Goal: Information Seeking & Learning: Learn about a topic

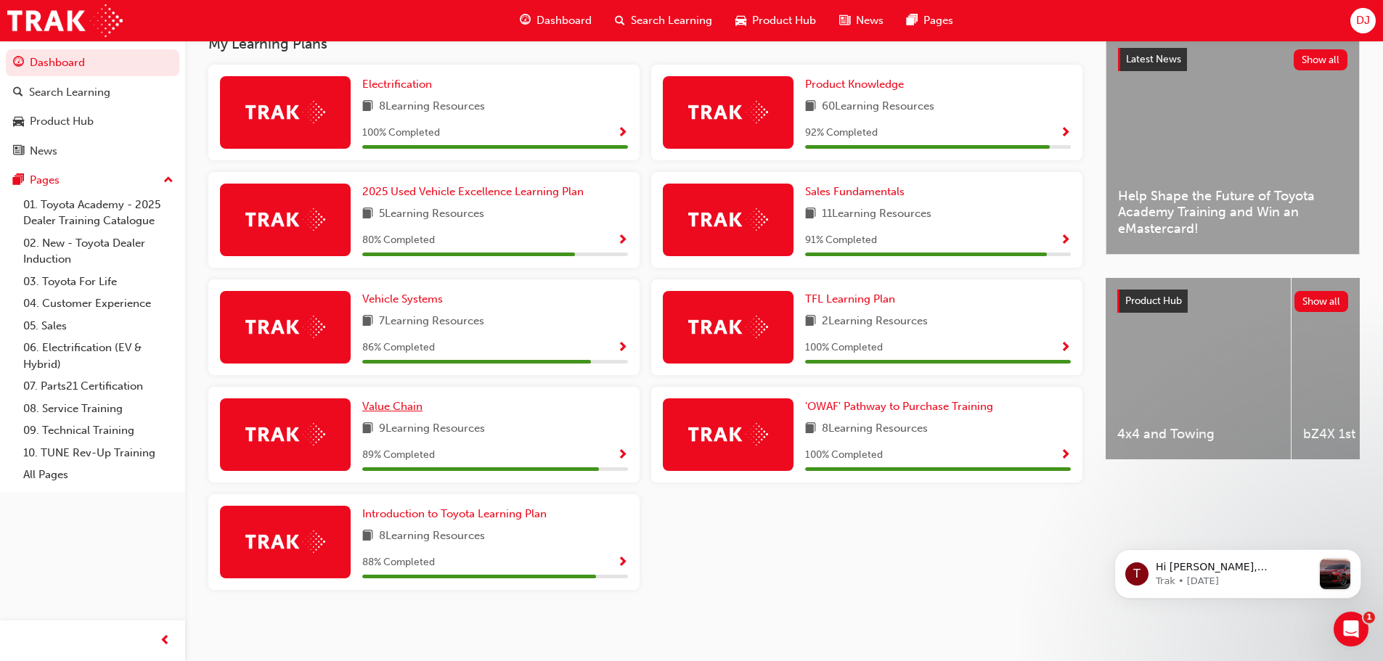
click at [399, 410] on span "Value Chain" at bounding box center [392, 406] width 60 height 13
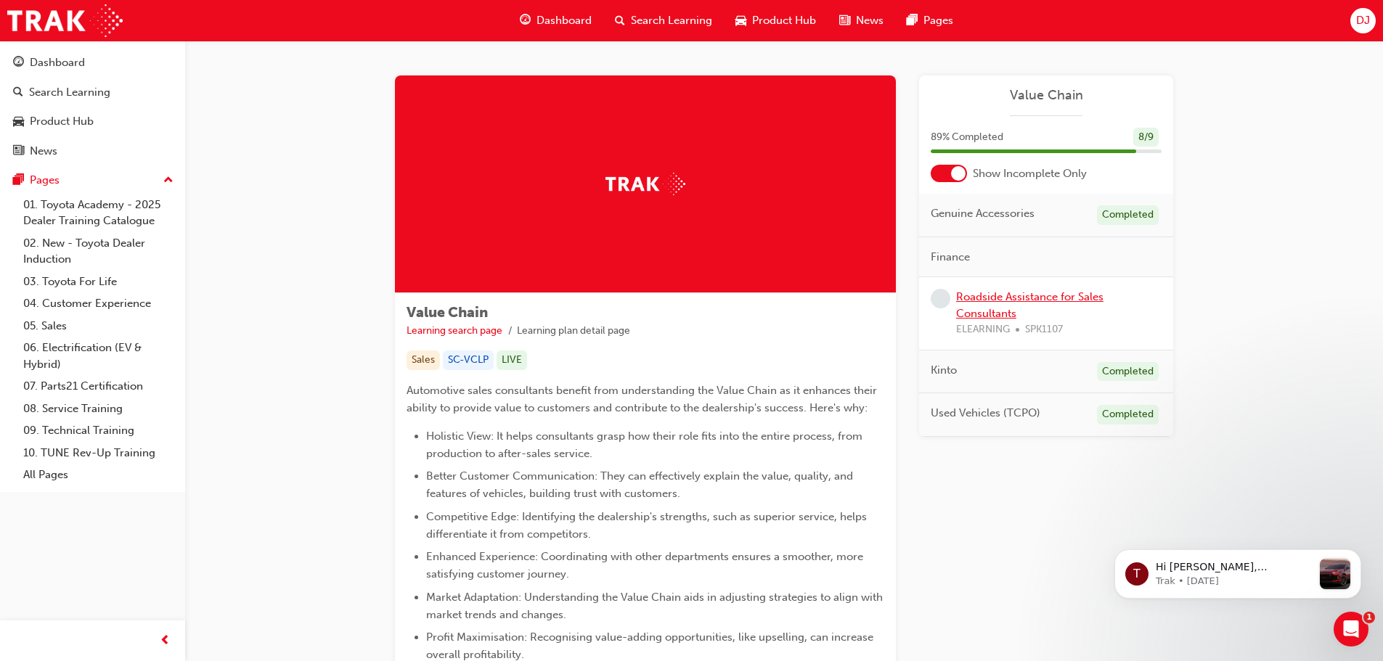
click at [962, 306] on link "Roadside Assistance for Sales Consultants" at bounding box center [1029, 305] width 147 height 30
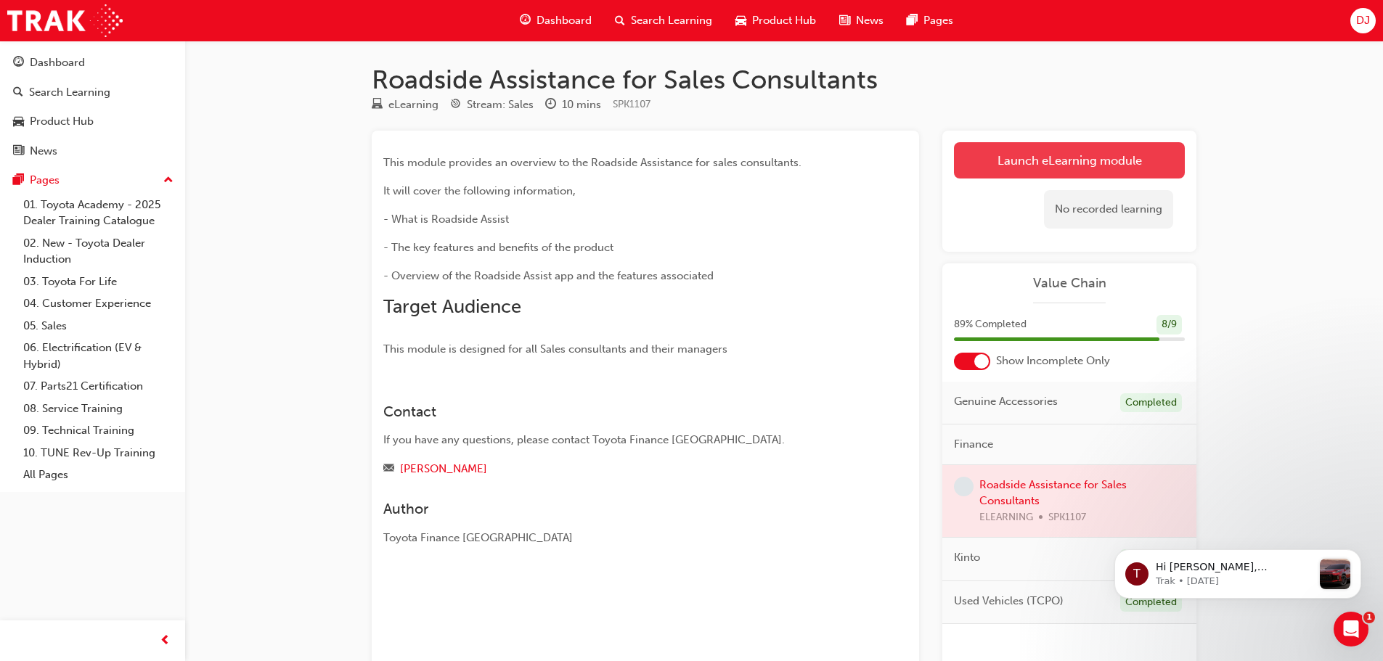
click at [1007, 174] on link "Launch eLearning module" at bounding box center [1069, 160] width 231 height 36
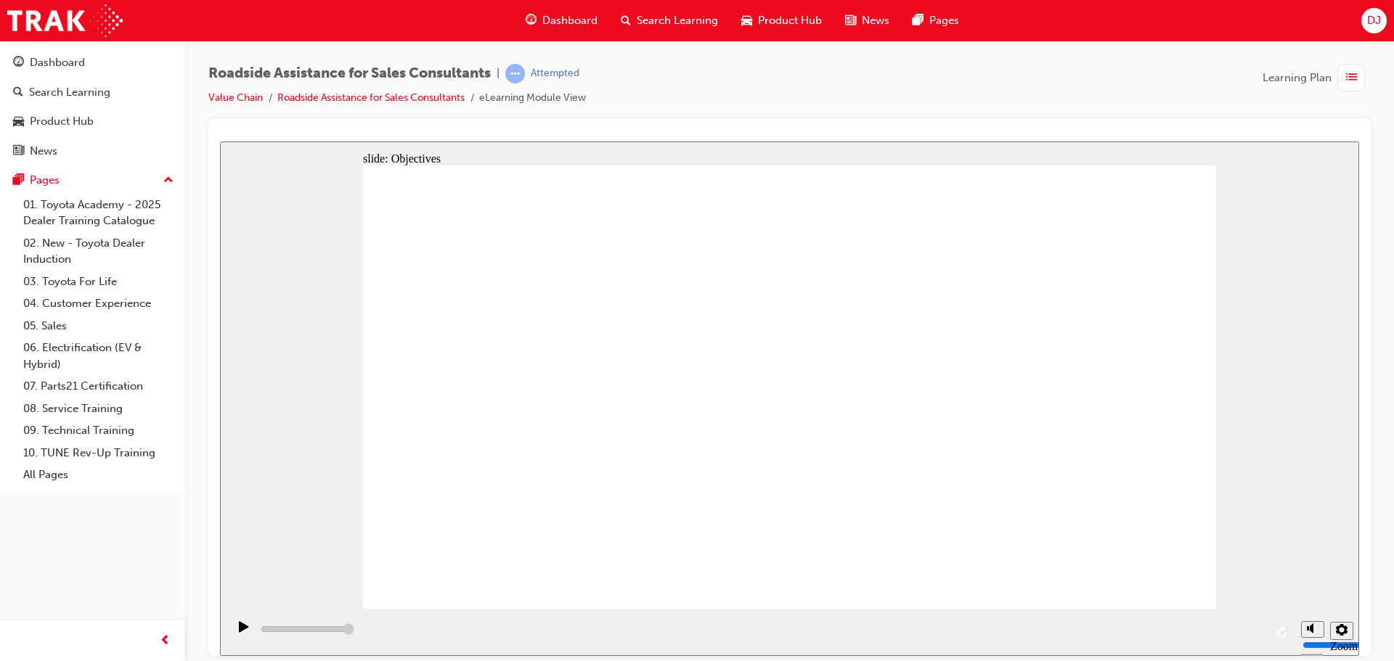
type input "23000"
checkbox input "true"
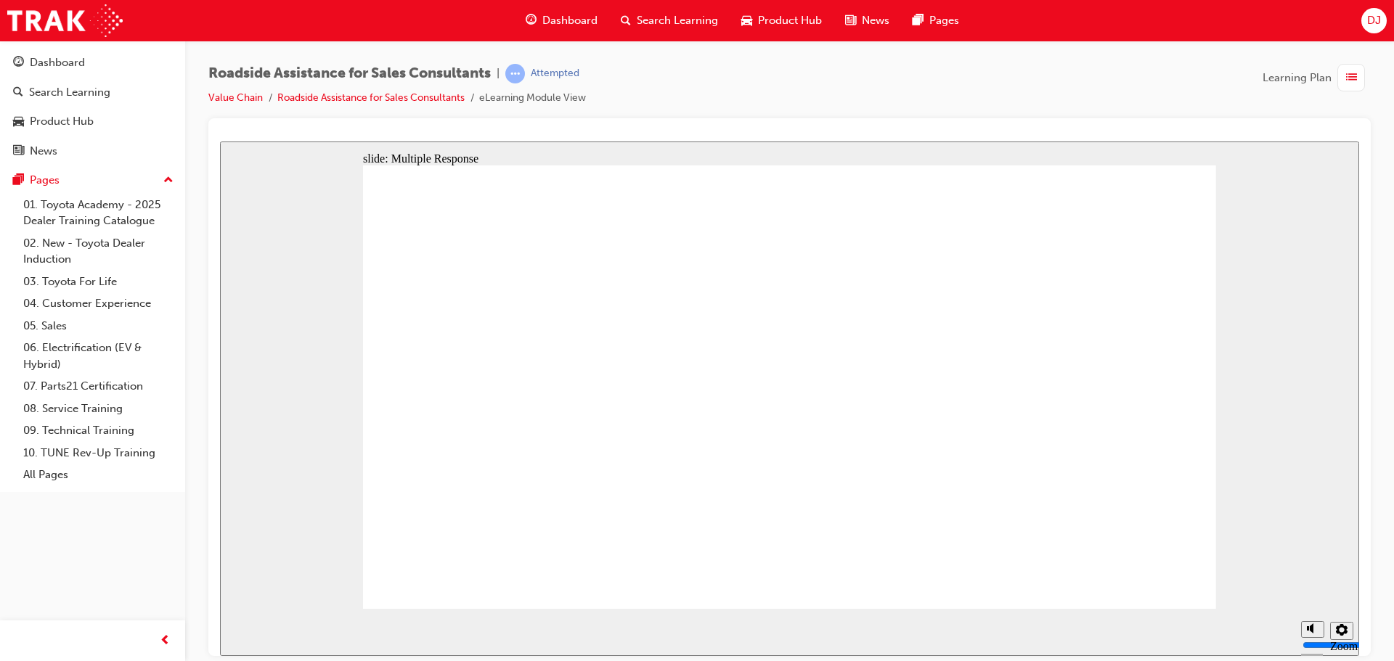
checkbox input "true"
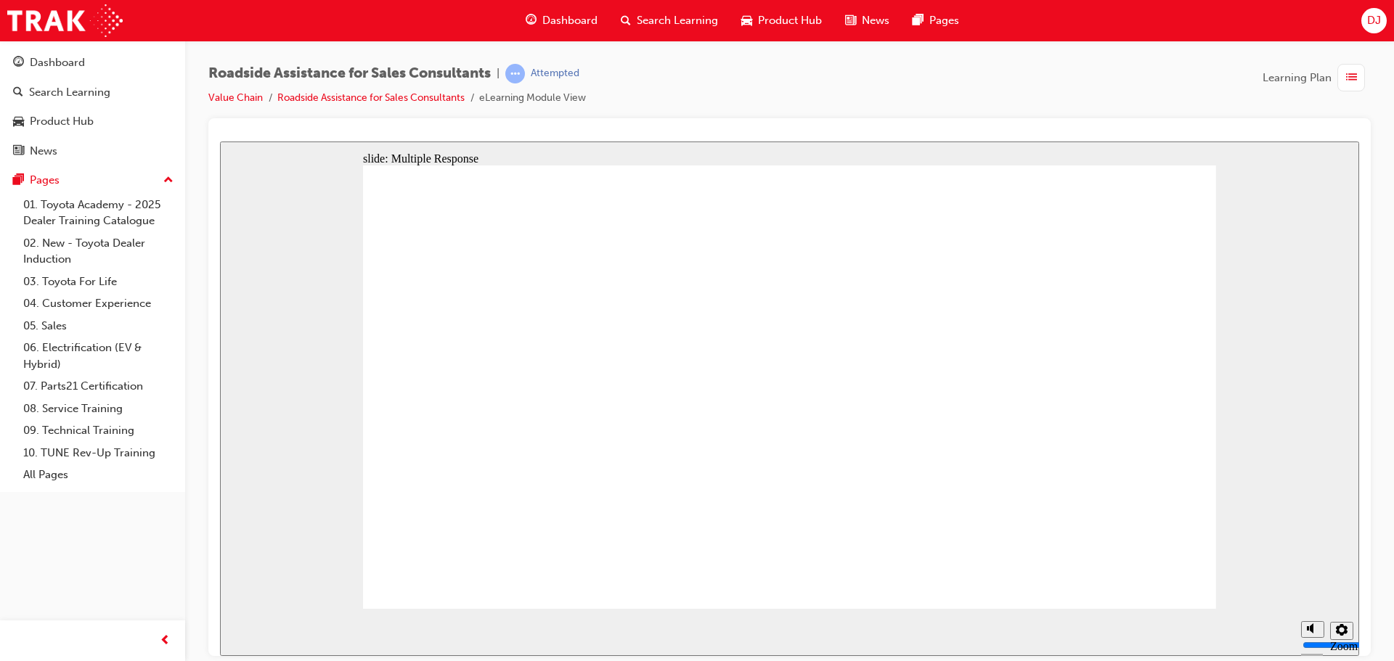
checkbox input "true"
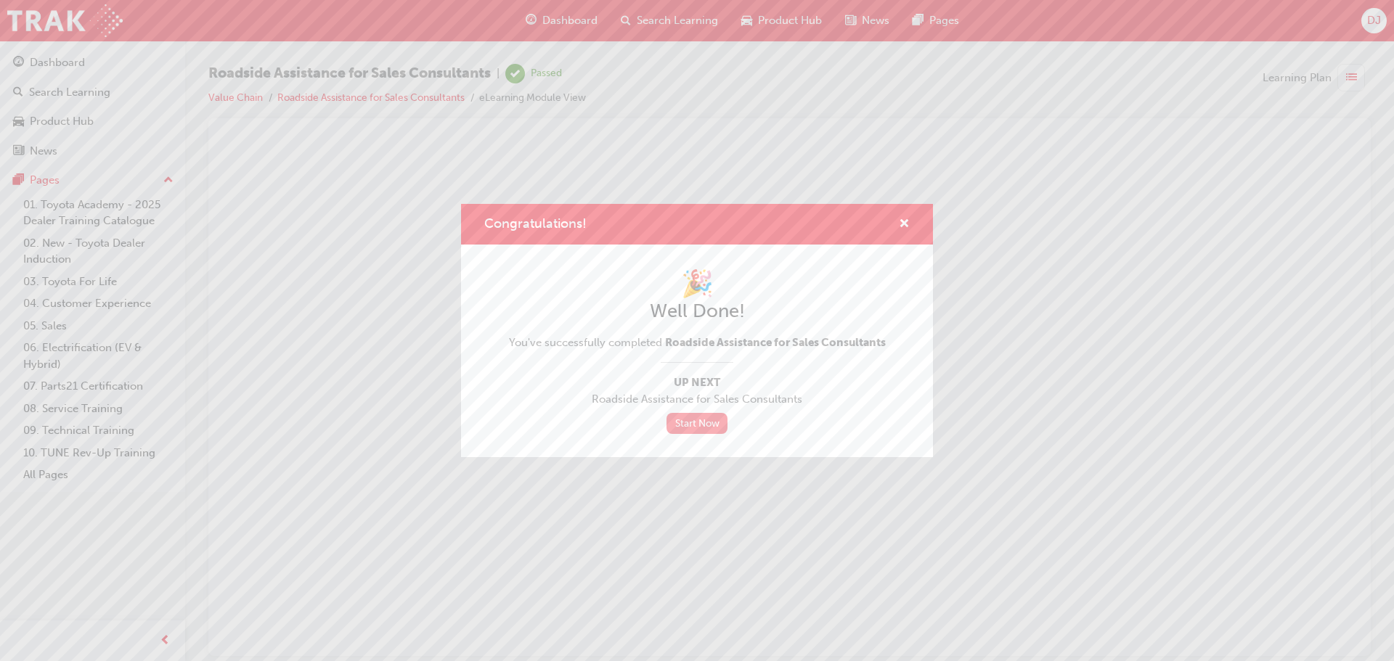
click at [721, 425] on link "Start Now" at bounding box center [696, 423] width 61 height 21
click at [682, 428] on link "Start Now" at bounding box center [696, 423] width 61 height 21
click at [904, 224] on span "cross-icon" at bounding box center [904, 225] width 11 height 13
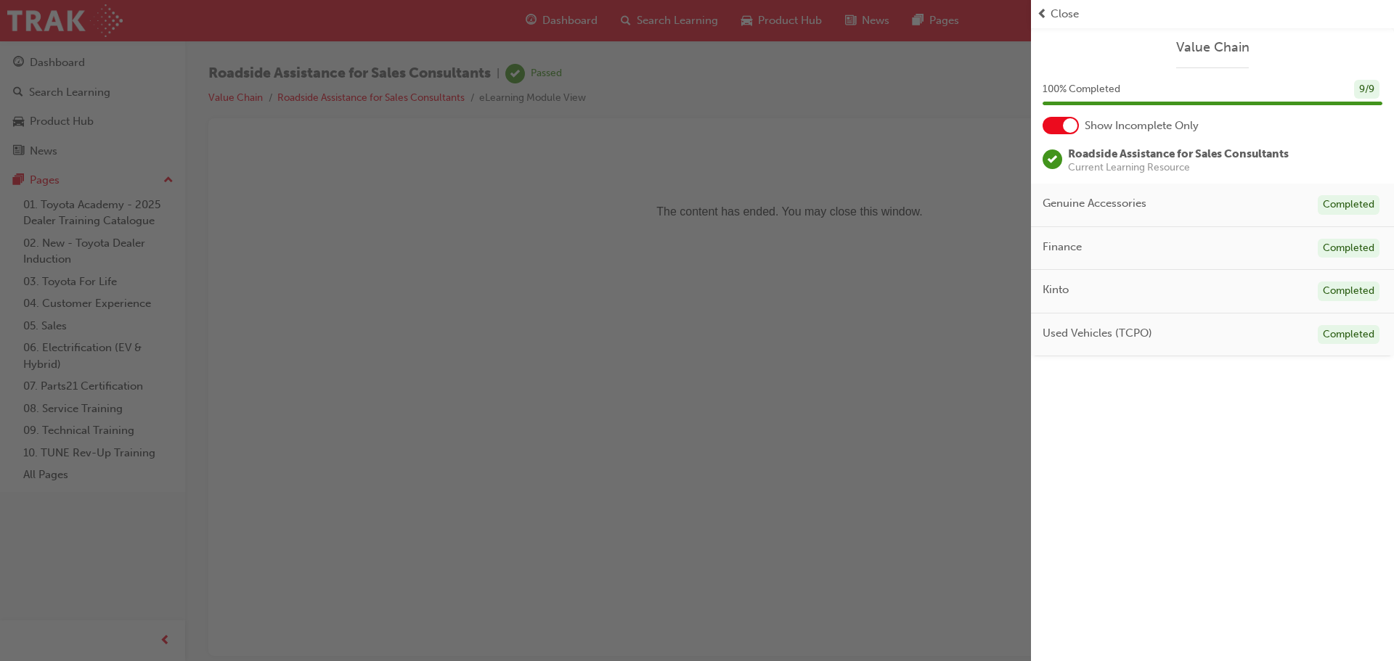
click at [1078, 8] on span "Close" at bounding box center [1065, 14] width 28 height 17
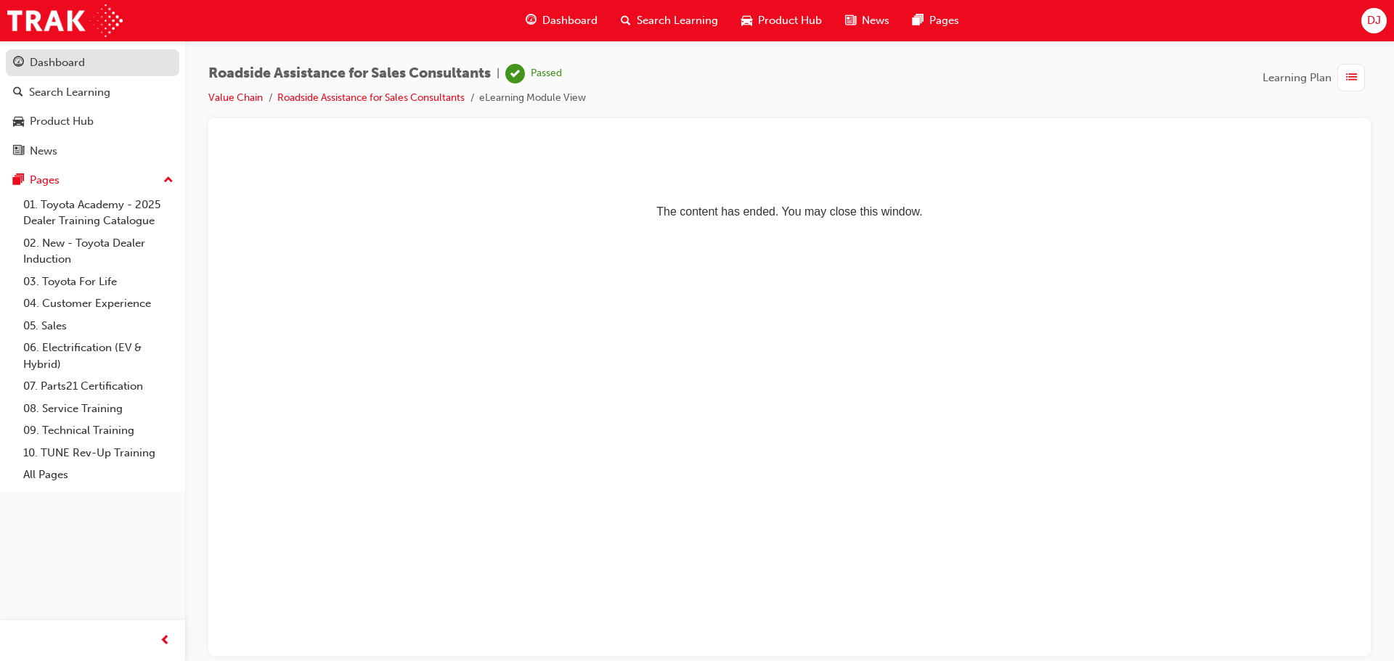
click at [89, 69] on div "Dashboard" at bounding box center [92, 63] width 159 height 18
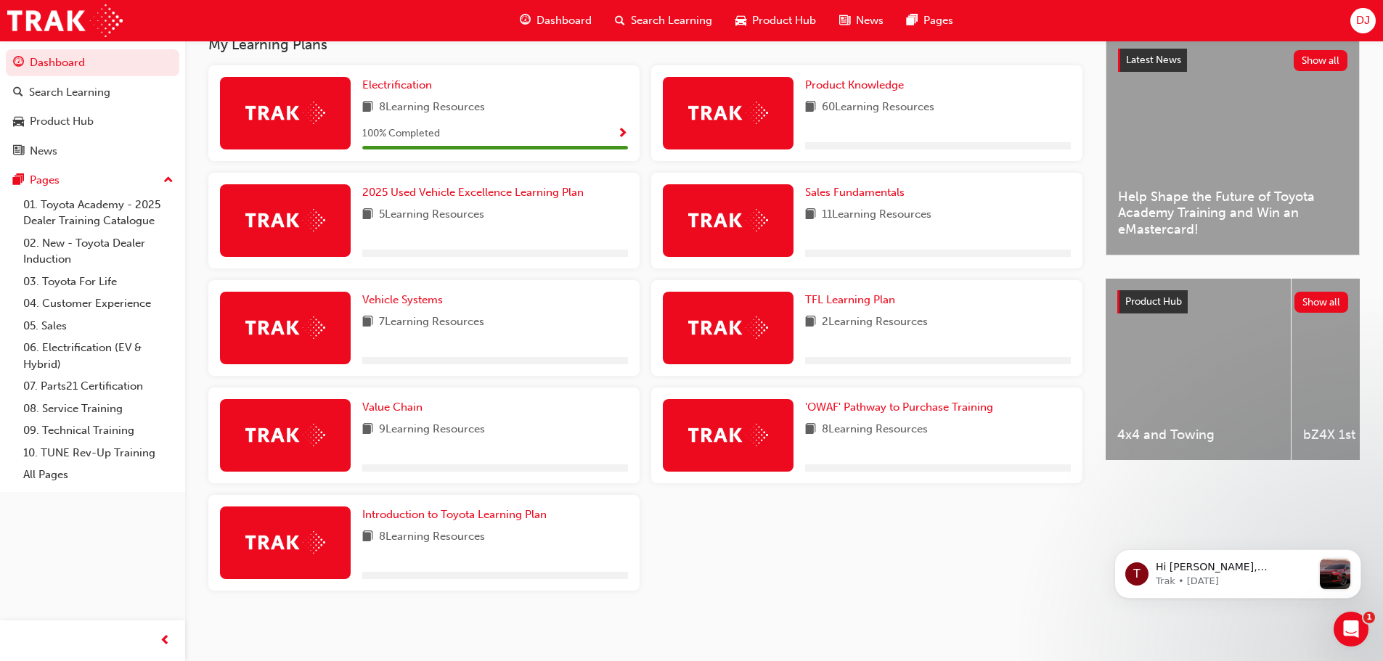
scroll to position [340, 0]
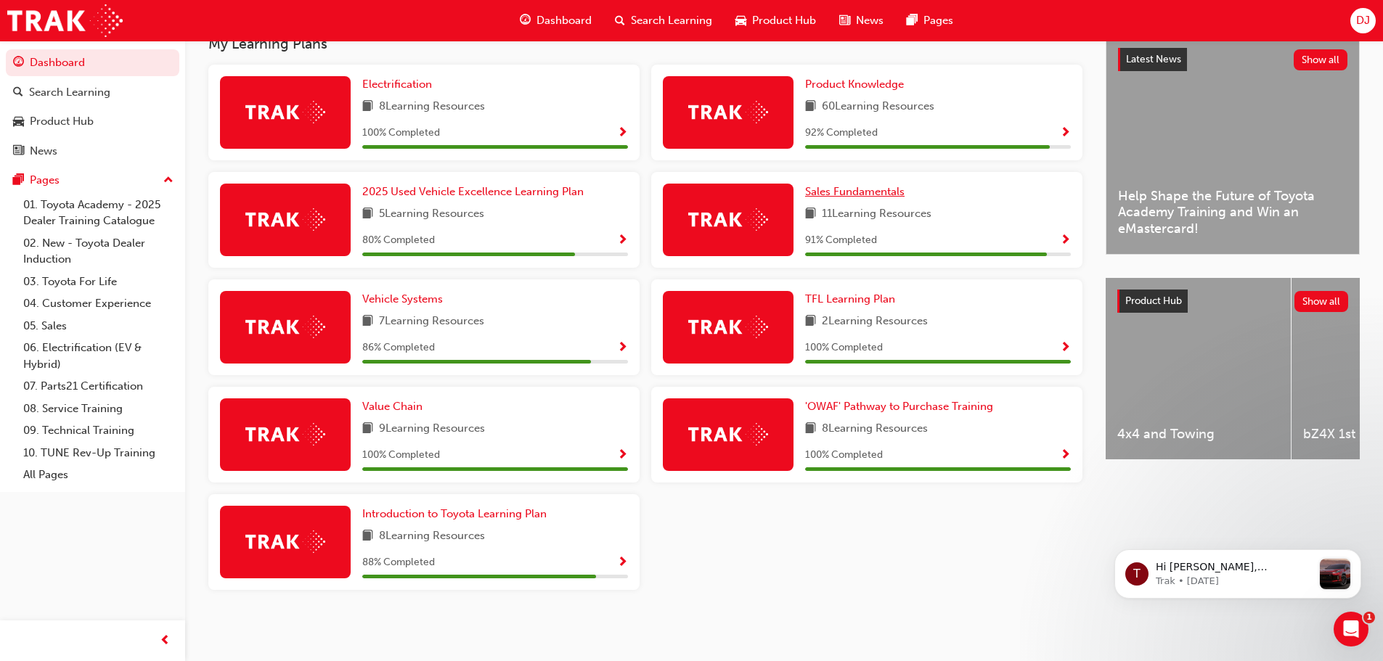
click at [857, 186] on span "Sales Fundamentals" at bounding box center [854, 191] width 99 height 13
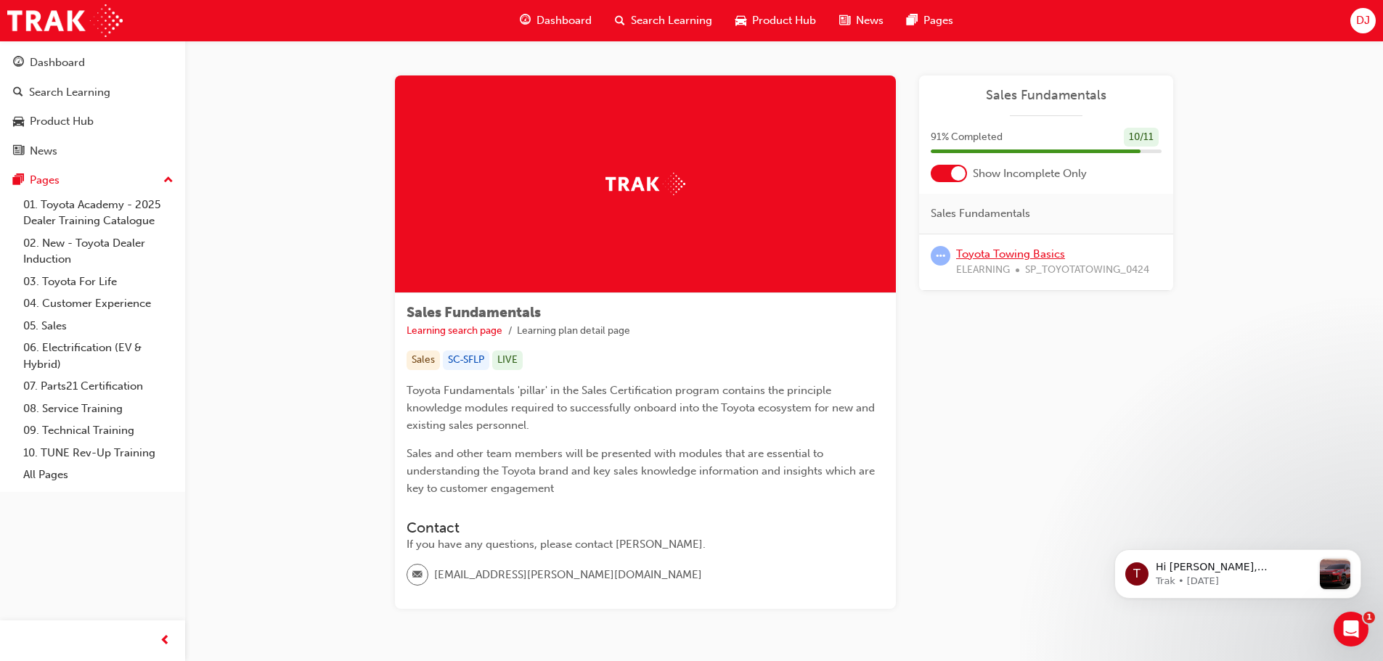
click at [1002, 253] on link "Toyota Towing Basics" at bounding box center [1010, 254] width 109 height 13
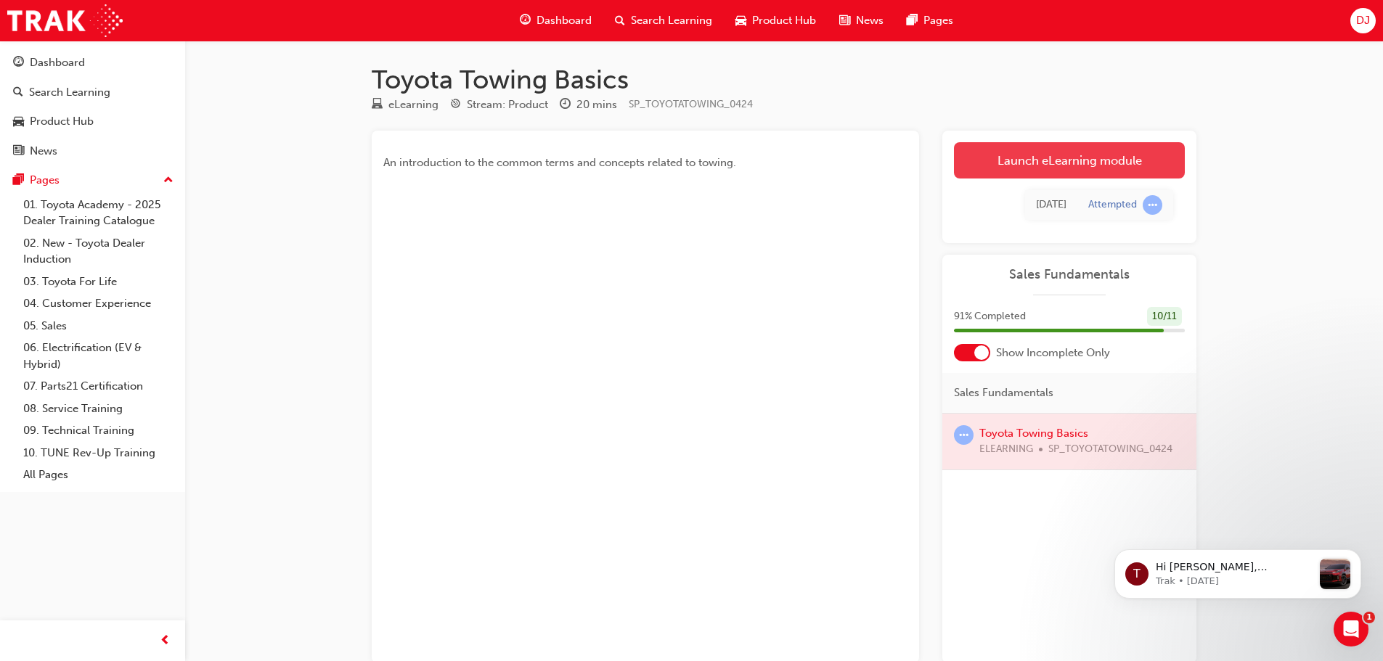
click at [1024, 166] on link "Launch eLearning module" at bounding box center [1069, 160] width 231 height 36
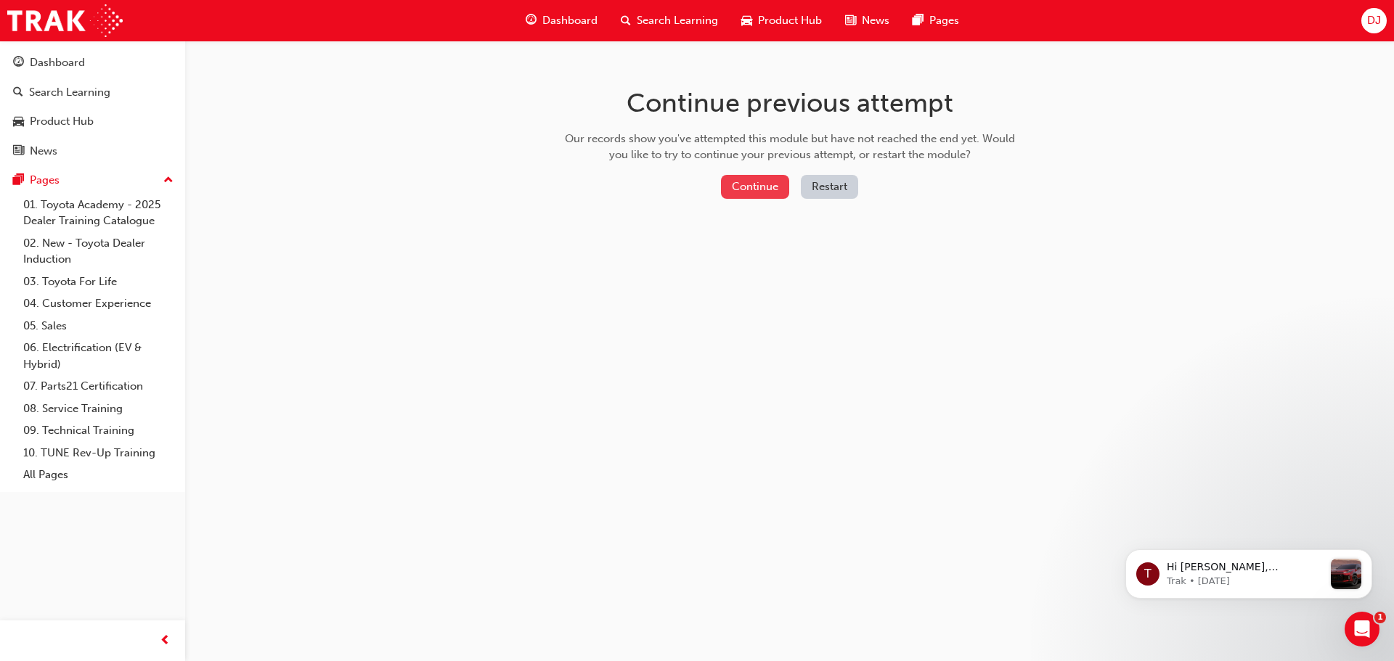
click at [772, 189] on button "Continue" at bounding box center [755, 187] width 68 height 24
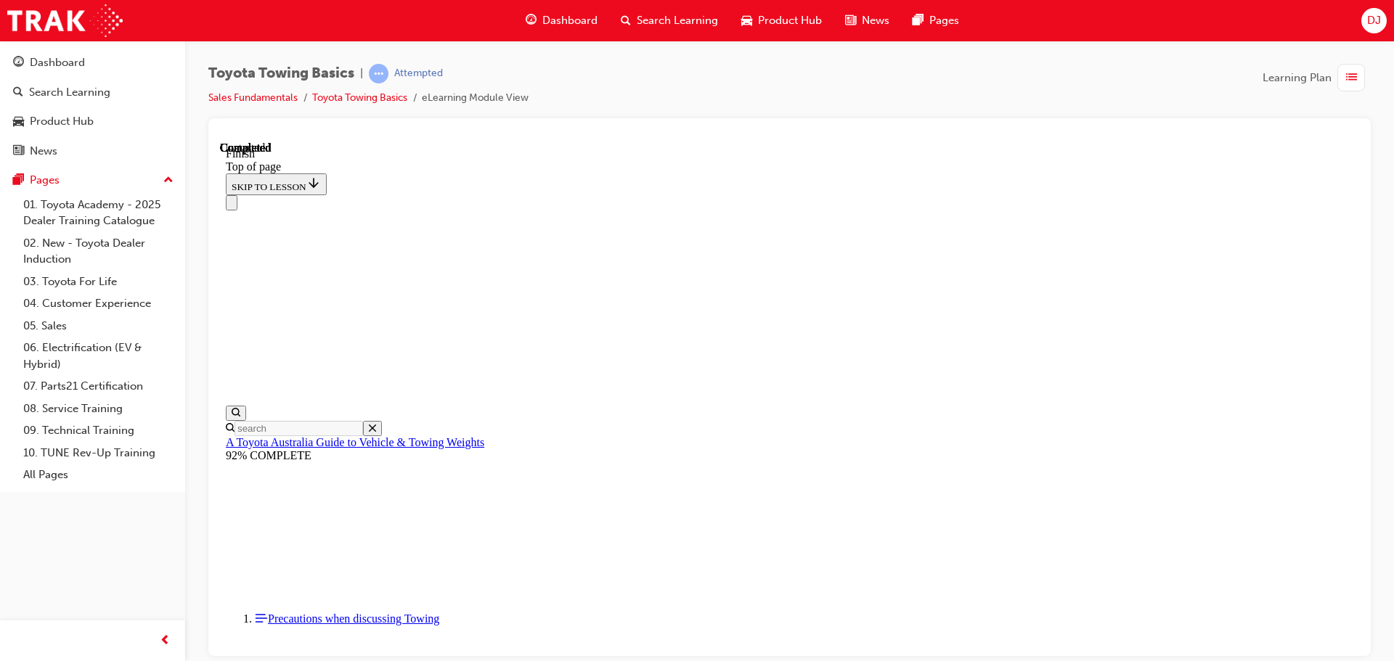
scroll to position [73, 0]
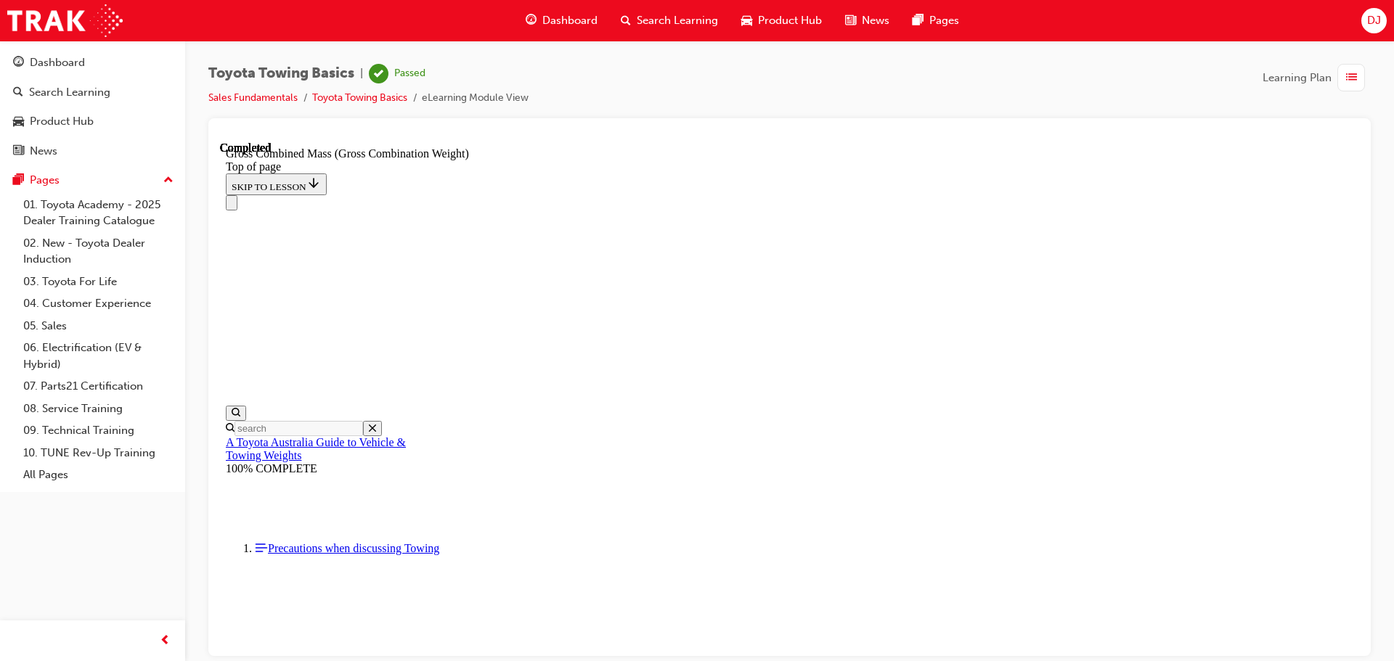
scroll to position [335, 0]
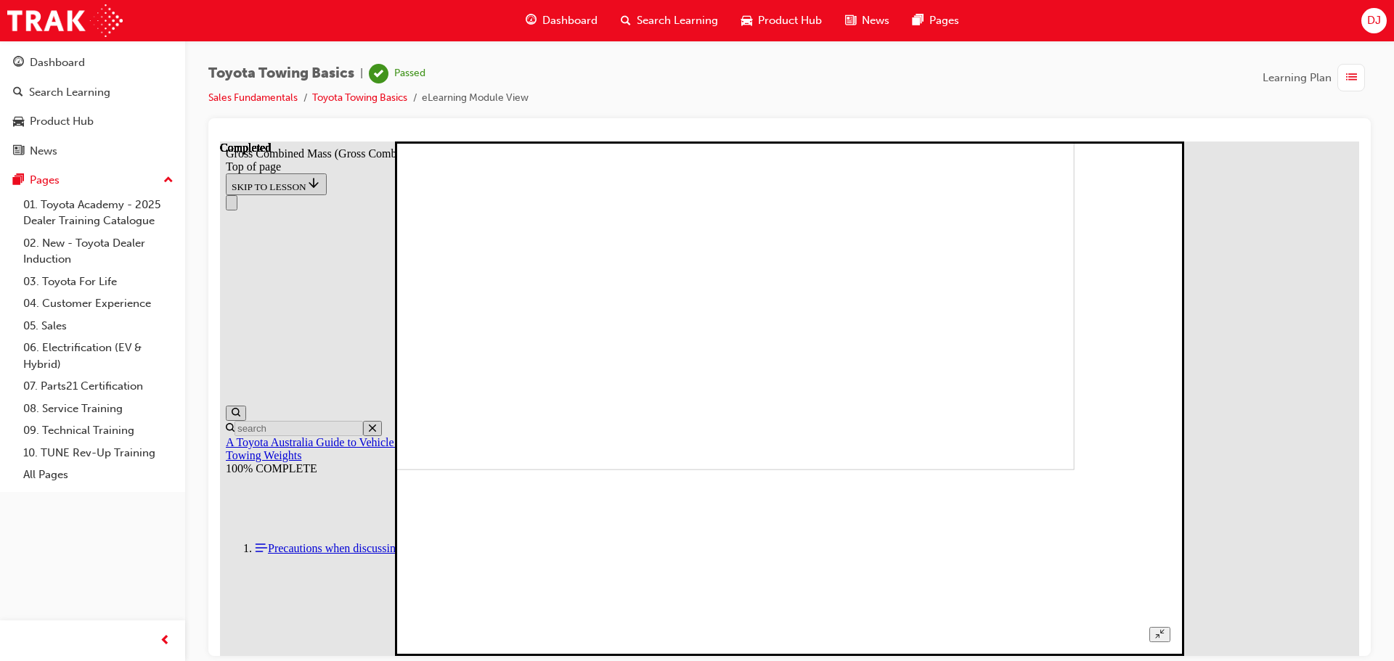
click at [838, 377] on img at bounding box center [704, 212] width 741 height 515
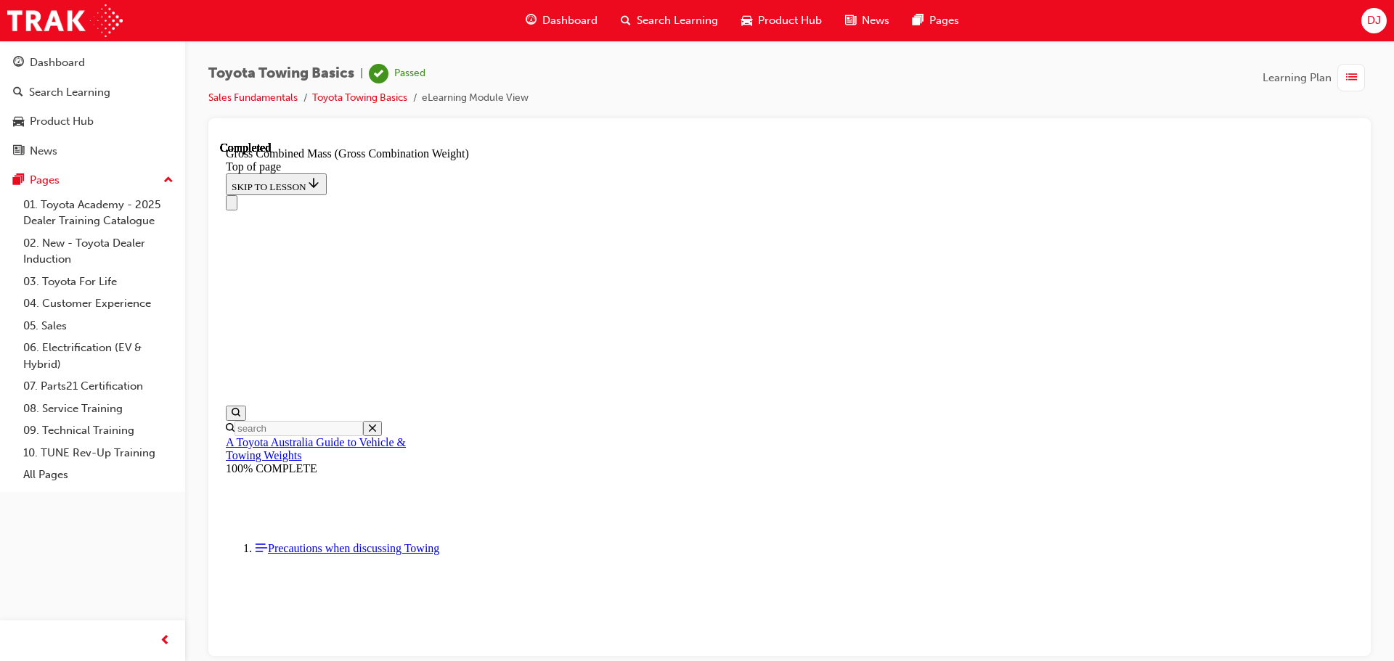
scroll to position [651, 0]
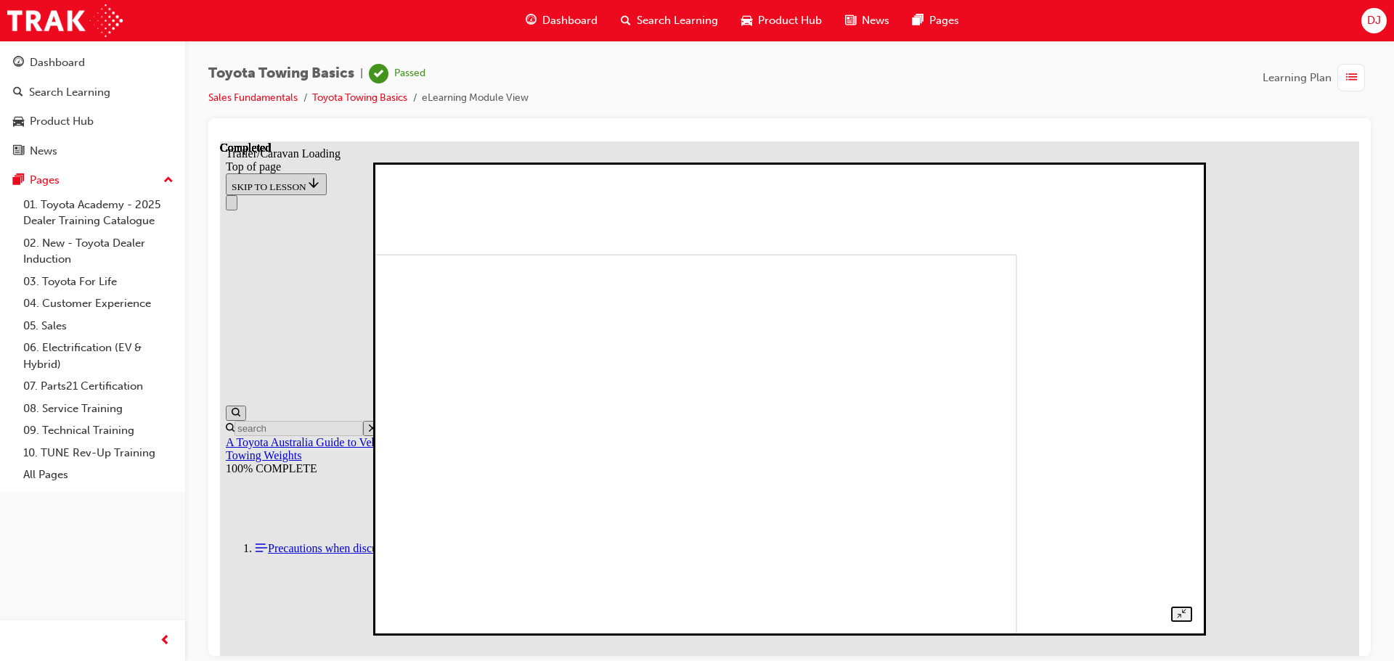
click at [1001, 301] on img at bounding box center [624, 473] width 784 height 441
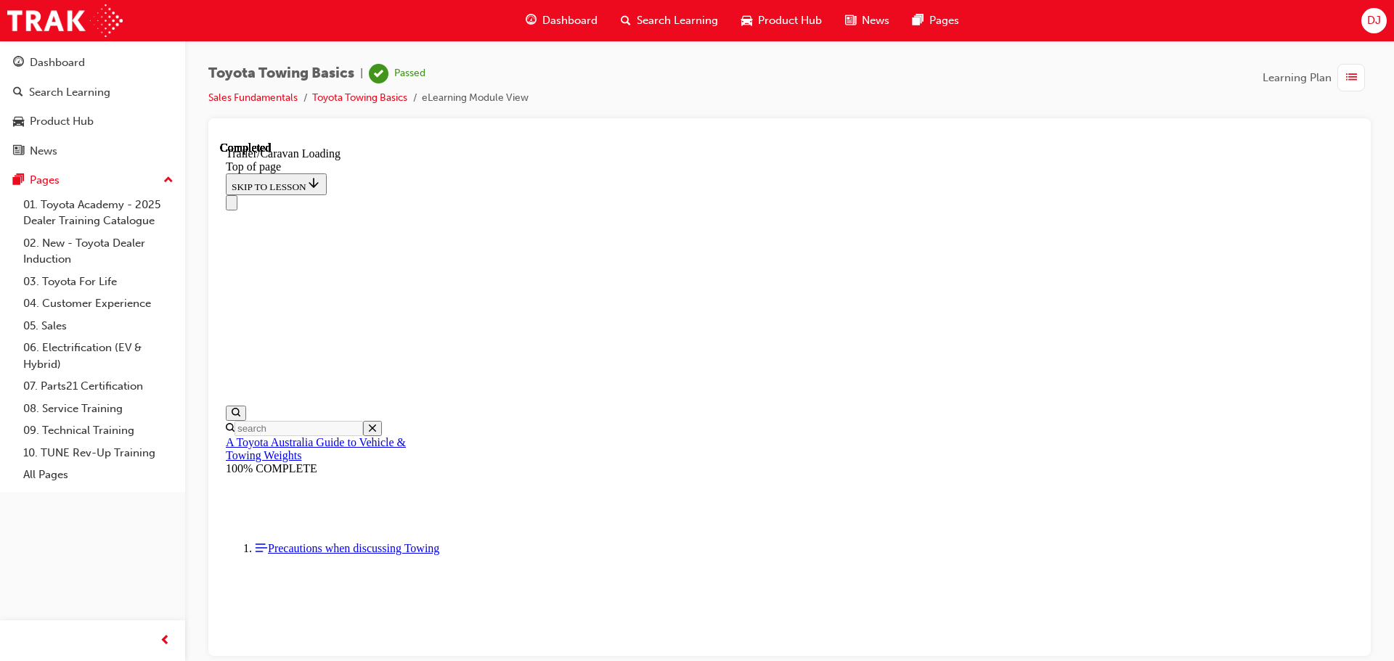
scroll to position [1715, 0]
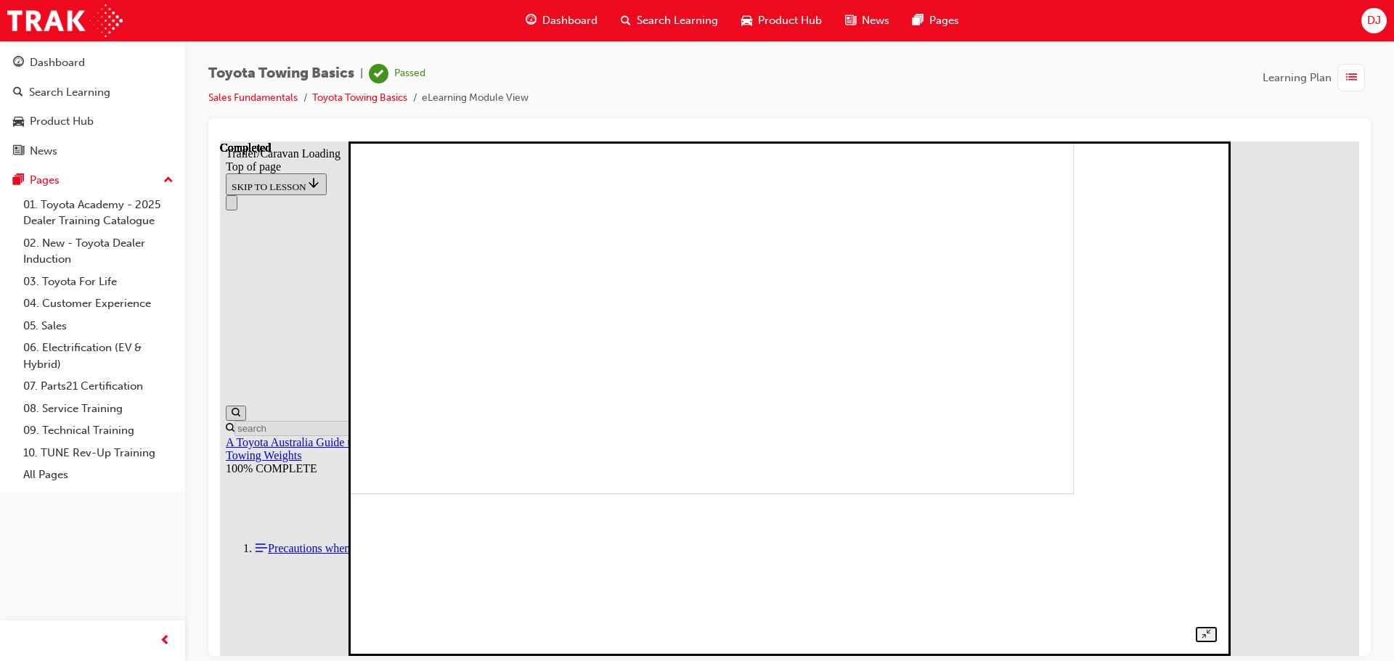
click at [730, 417] on img at bounding box center [657, 236] width 834 height 515
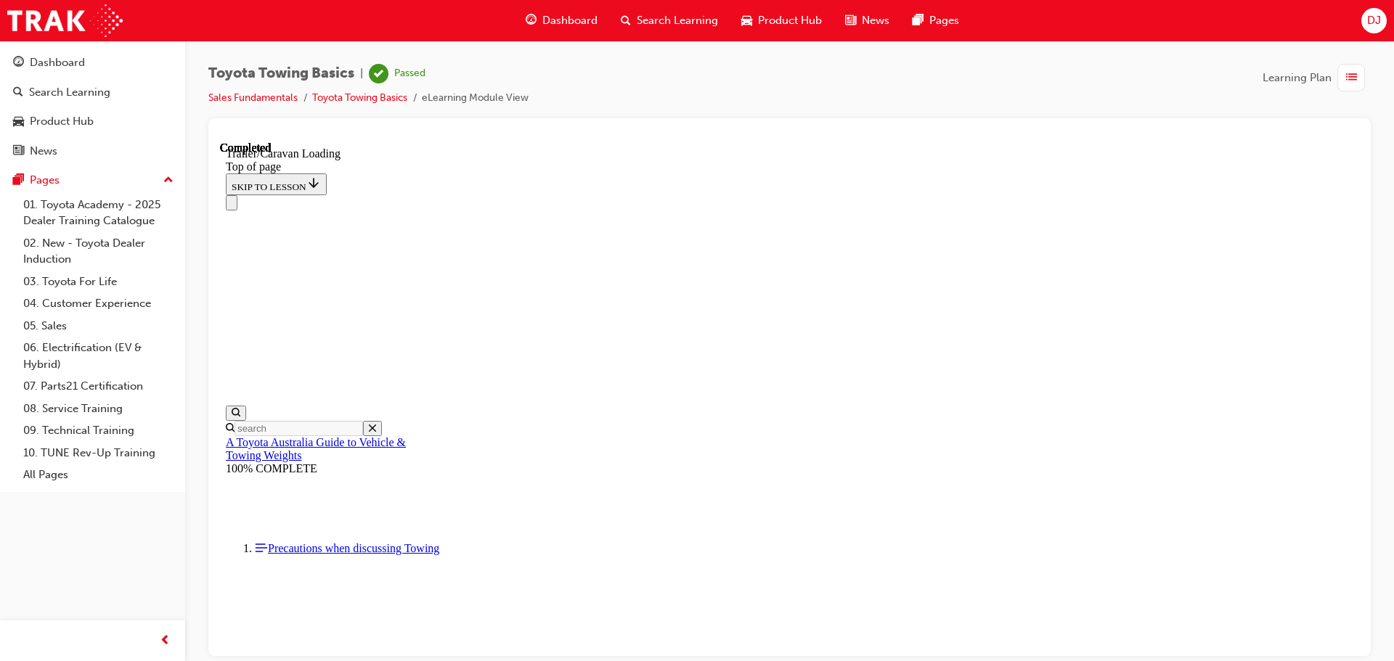
scroll to position [2083, 0]
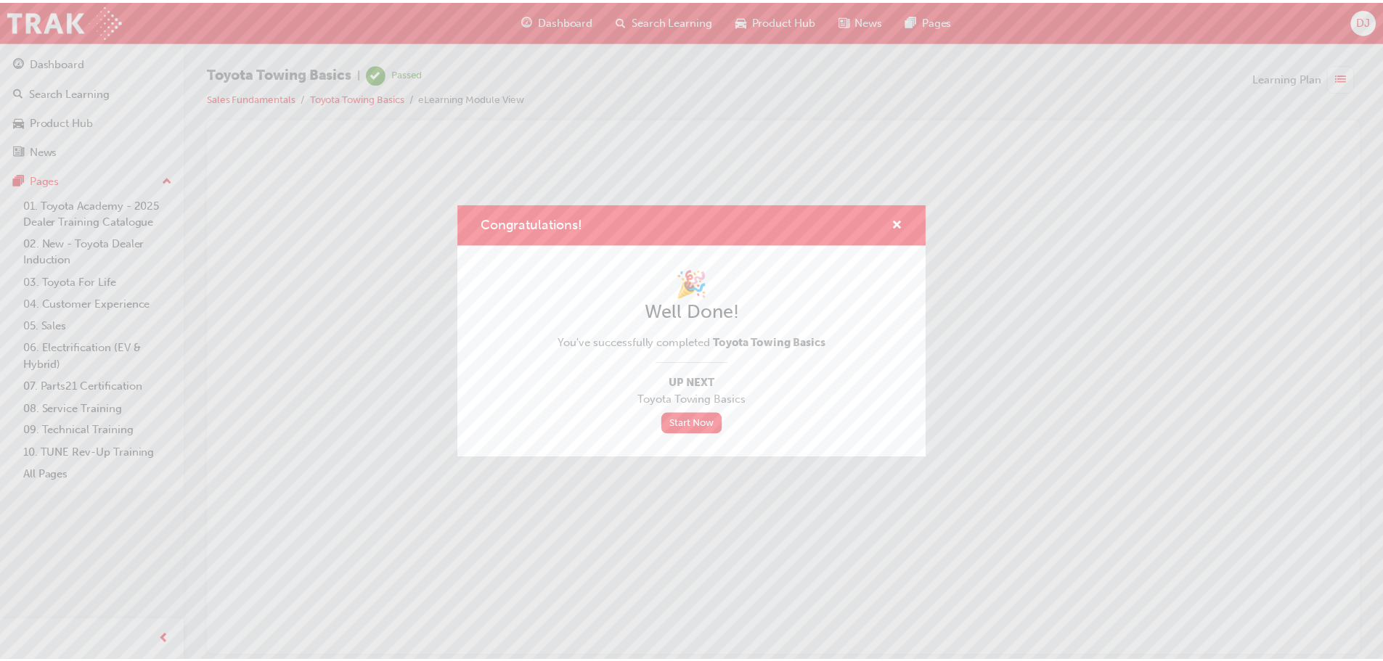
scroll to position [0, 0]
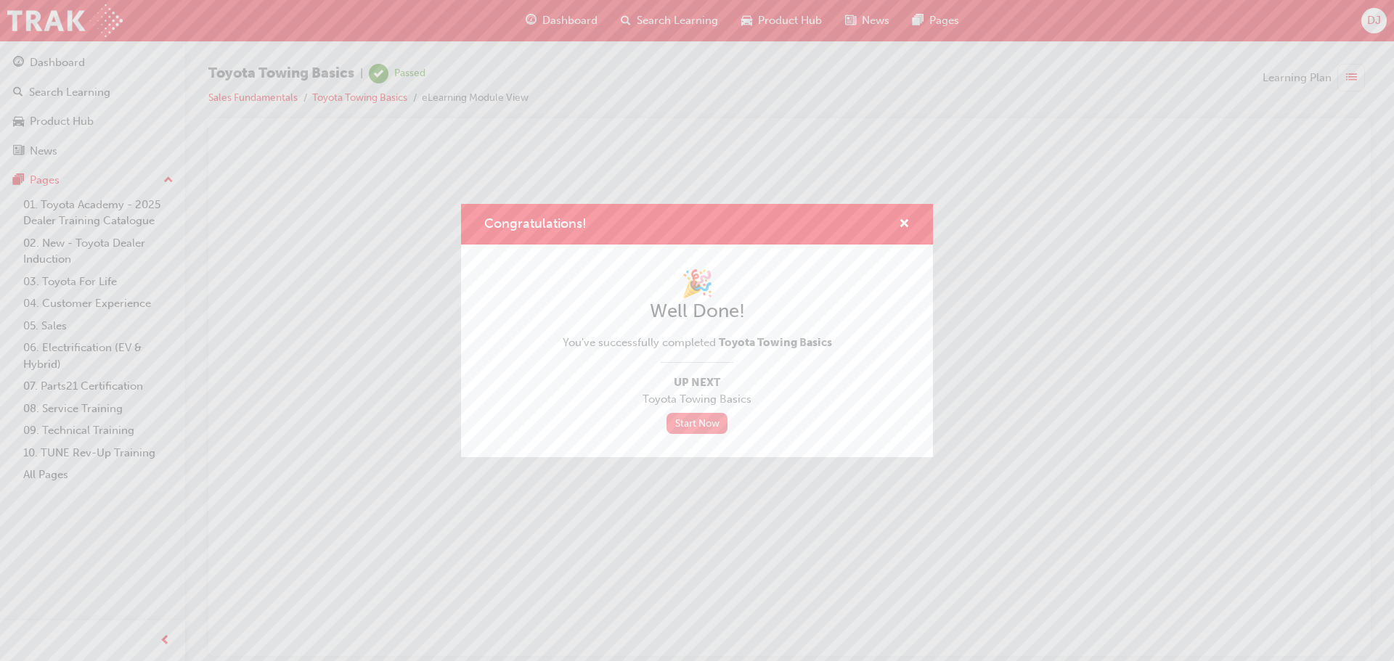
click at [692, 427] on link "Start Now" at bounding box center [696, 423] width 61 height 21
click at [709, 430] on link "Start Now" at bounding box center [696, 423] width 61 height 21
click at [904, 226] on span "cross-icon" at bounding box center [904, 225] width 11 height 13
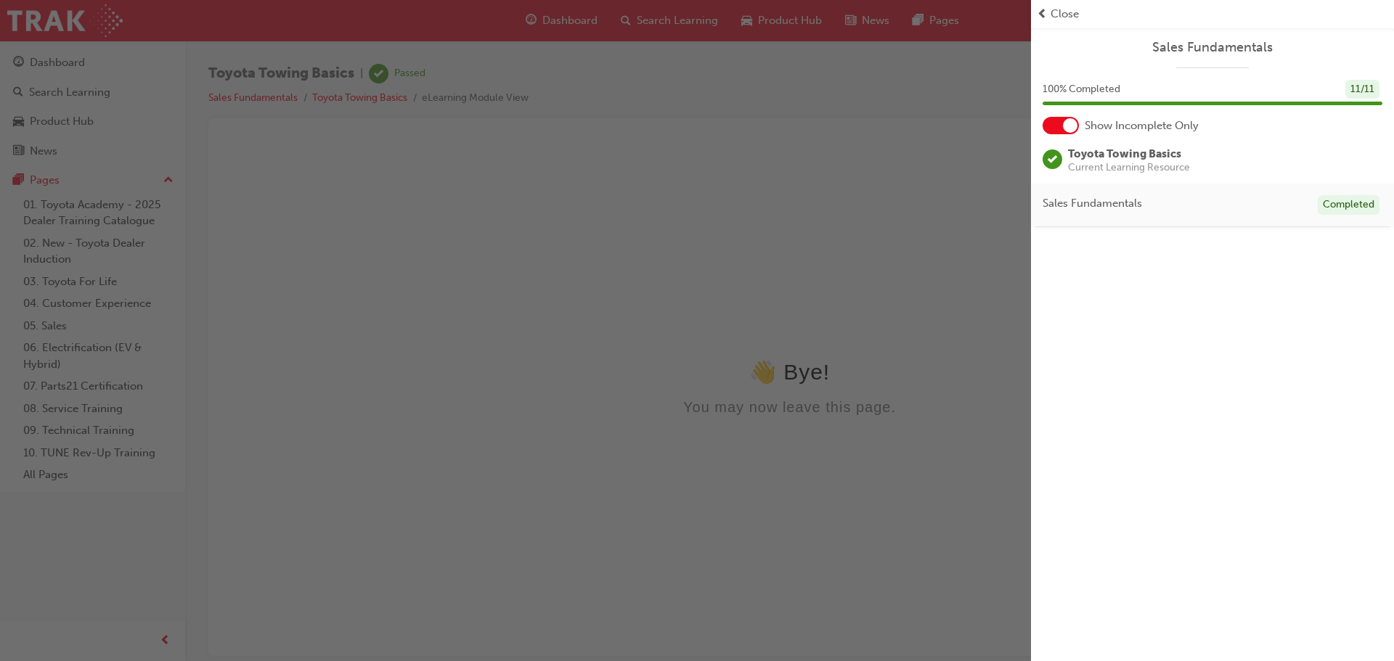
click at [1054, 15] on span "Close" at bounding box center [1065, 14] width 28 height 17
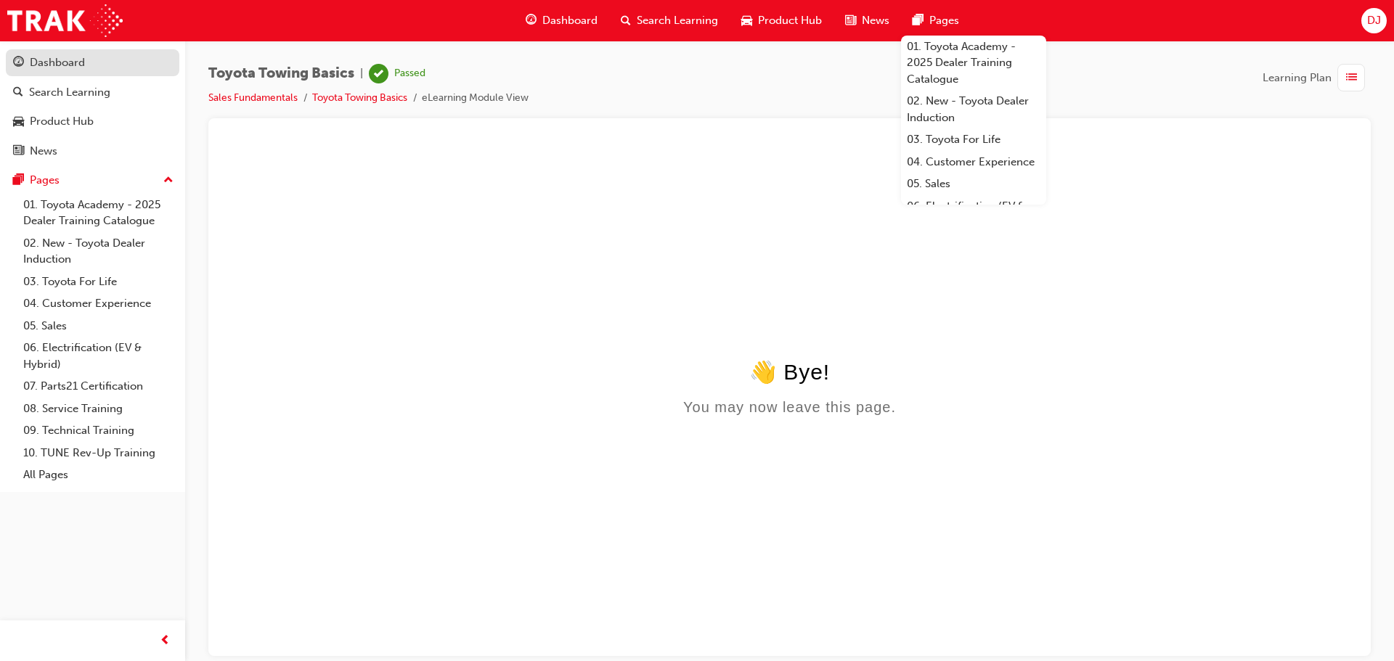
click at [78, 58] on div "Dashboard" at bounding box center [57, 62] width 55 height 17
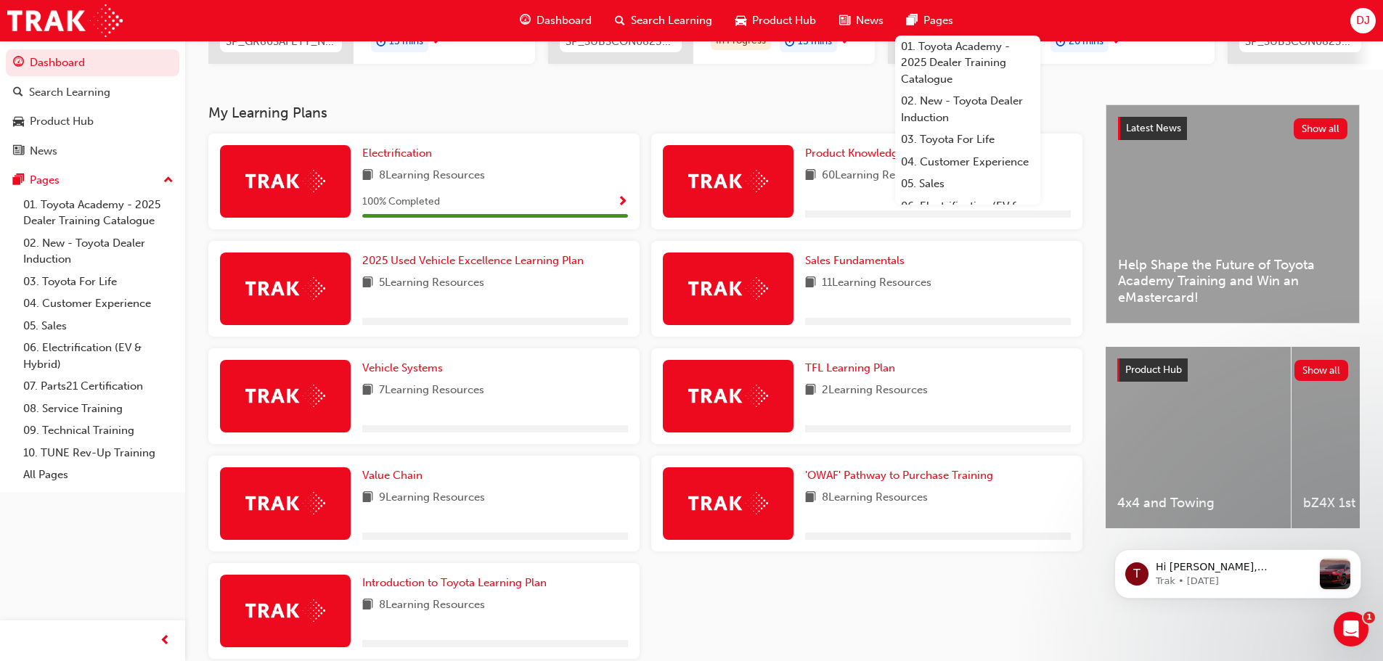
scroll to position [290, 0]
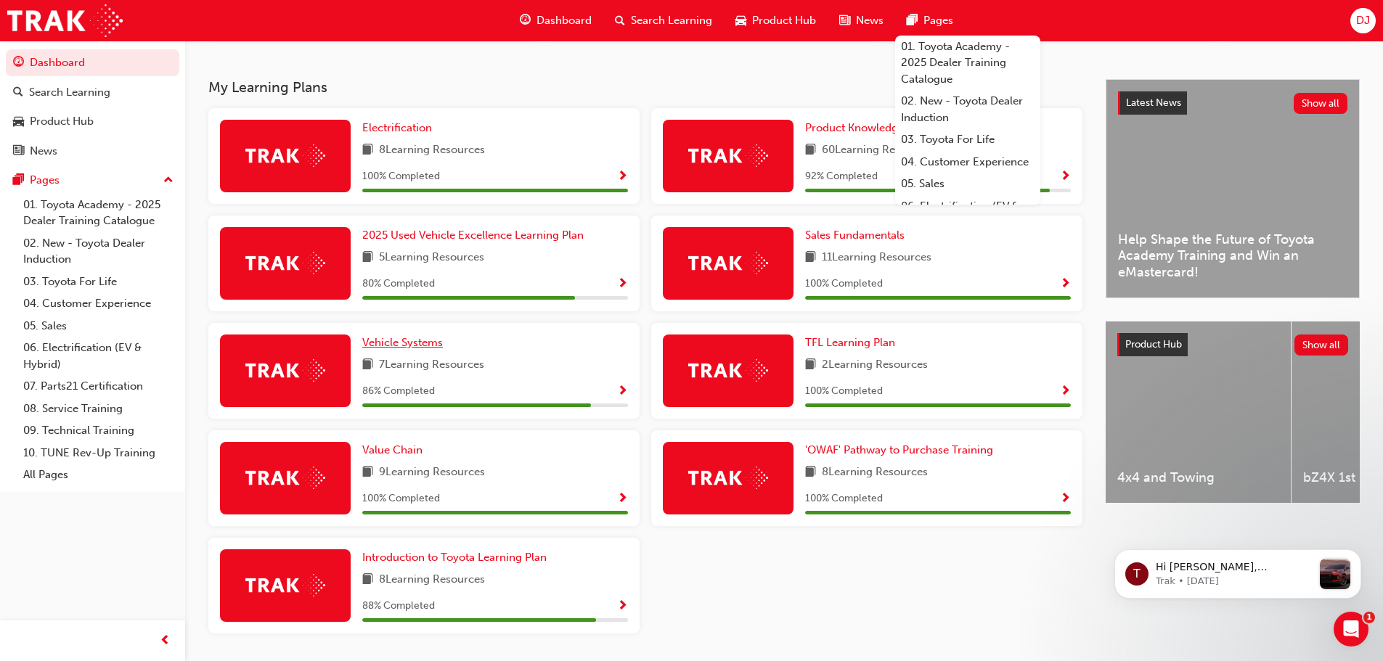
click at [412, 349] on span "Vehicle Systems" at bounding box center [402, 342] width 81 height 13
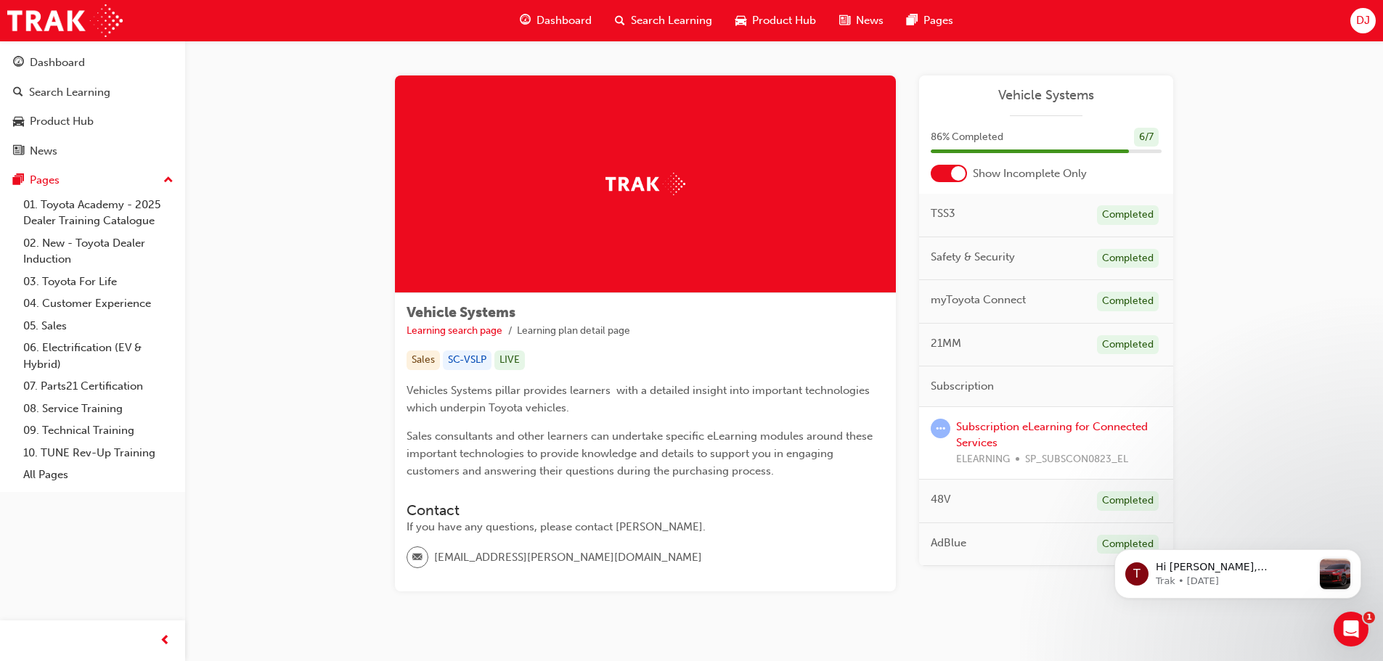
click at [1029, 434] on div "Subscription eLearning for Connected Services ELEARNING SP_SUBSCON0823_EL" at bounding box center [1058, 443] width 205 height 49
click at [1027, 423] on link "Subscription eLearning for Connected Services" at bounding box center [1052, 435] width 192 height 30
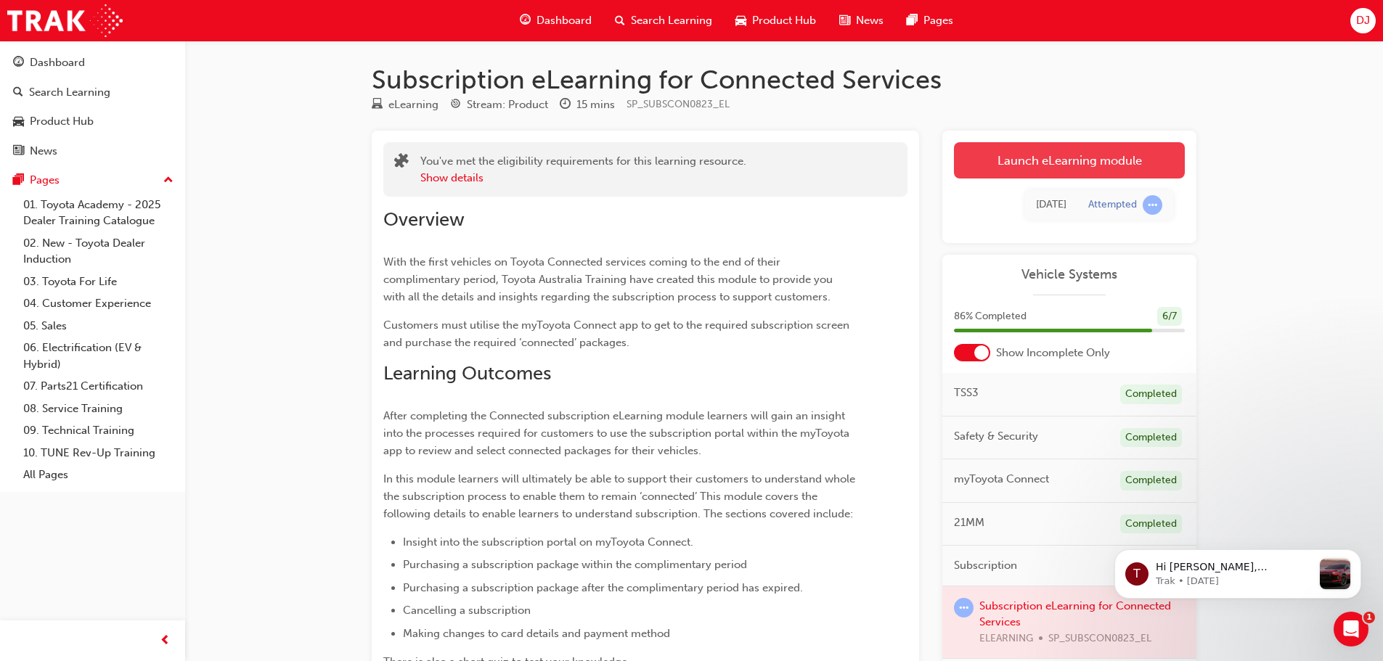
click at [1050, 166] on link "Launch eLearning module" at bounding box center [1069, 160] width 231 height 36
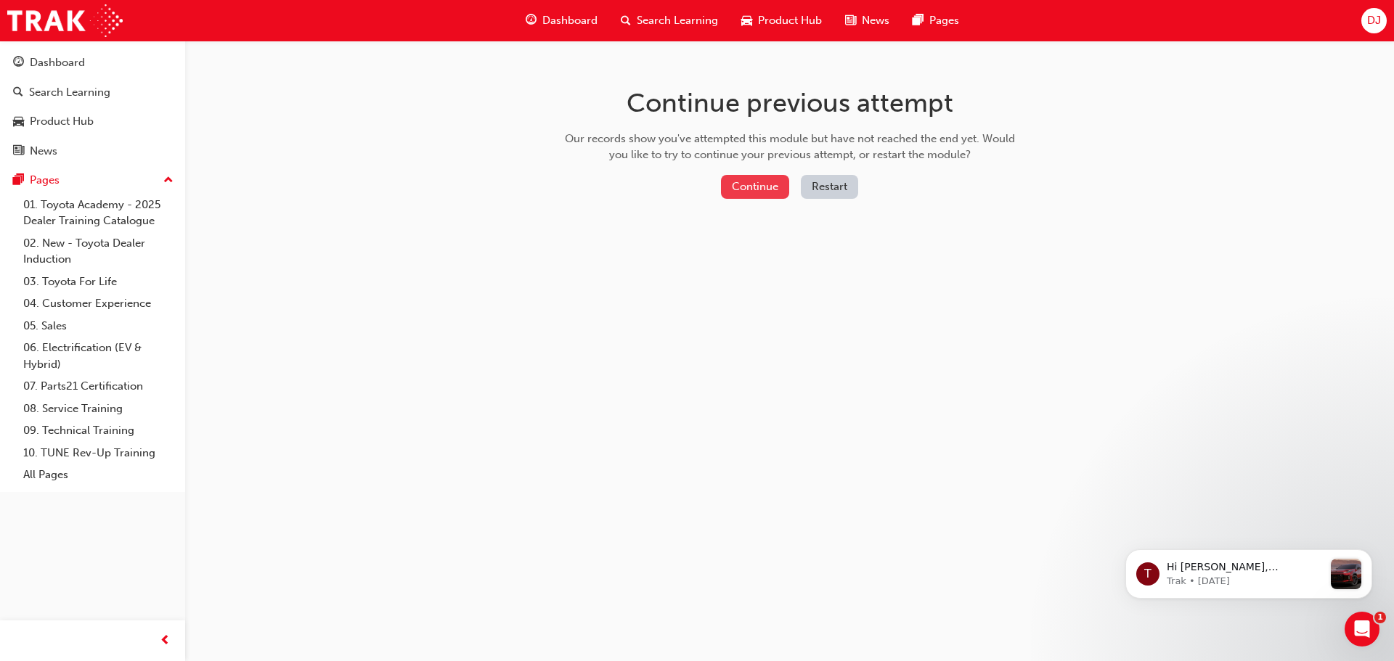
click at [776, 192] on button "Continue" at bounding box center [755, 187] width 68 height 24
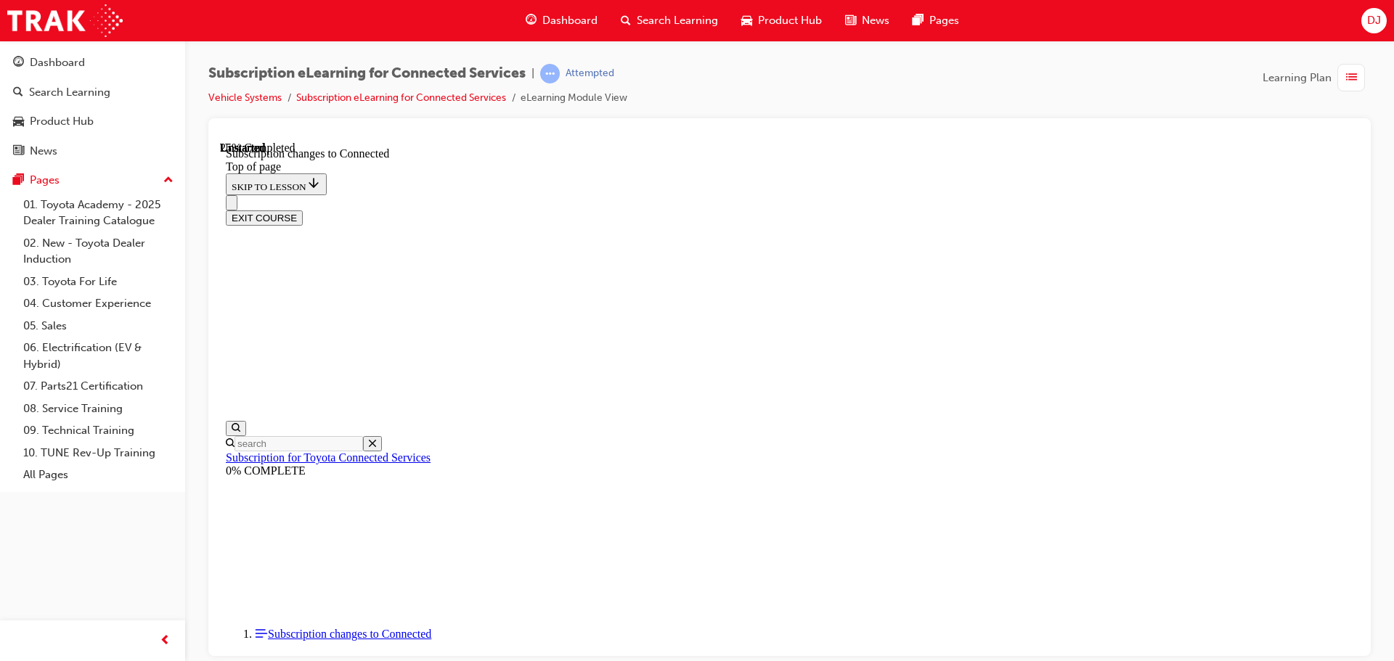
scroll to position [626, 0]
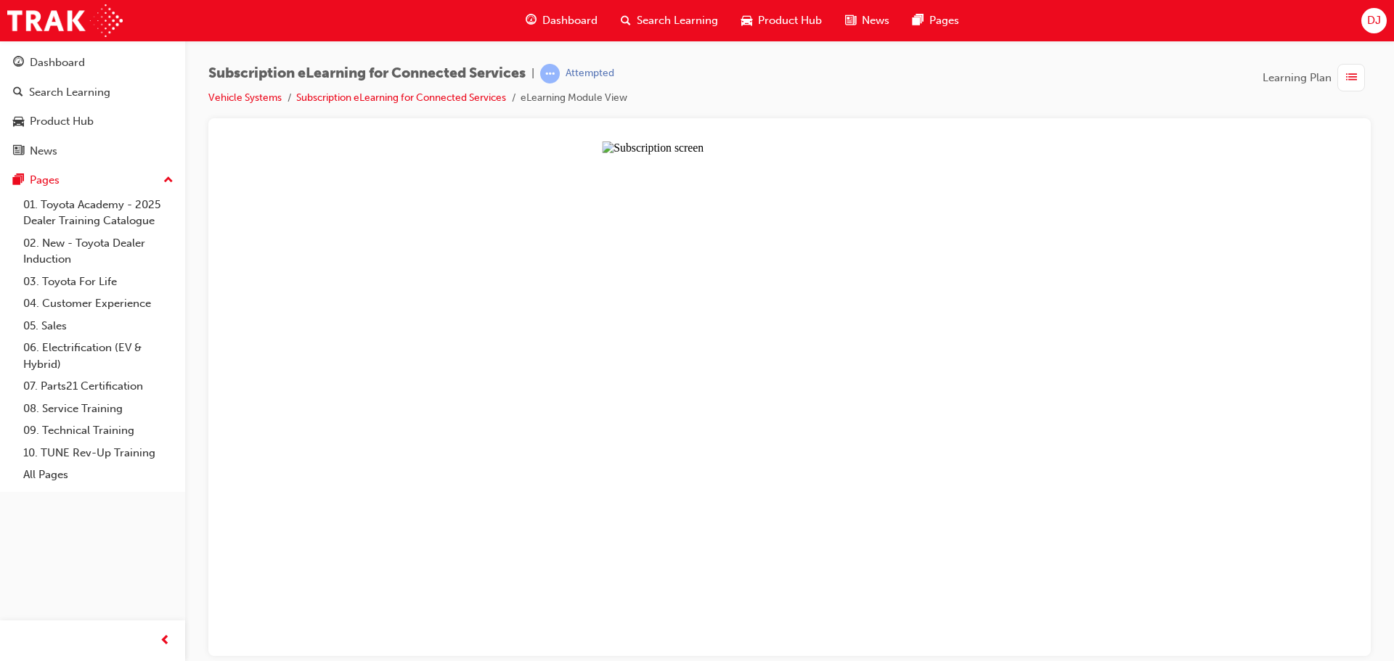
click at [748, 320] on button "Unzoom image" at bounding box center [789, 398] width 1139 height 515
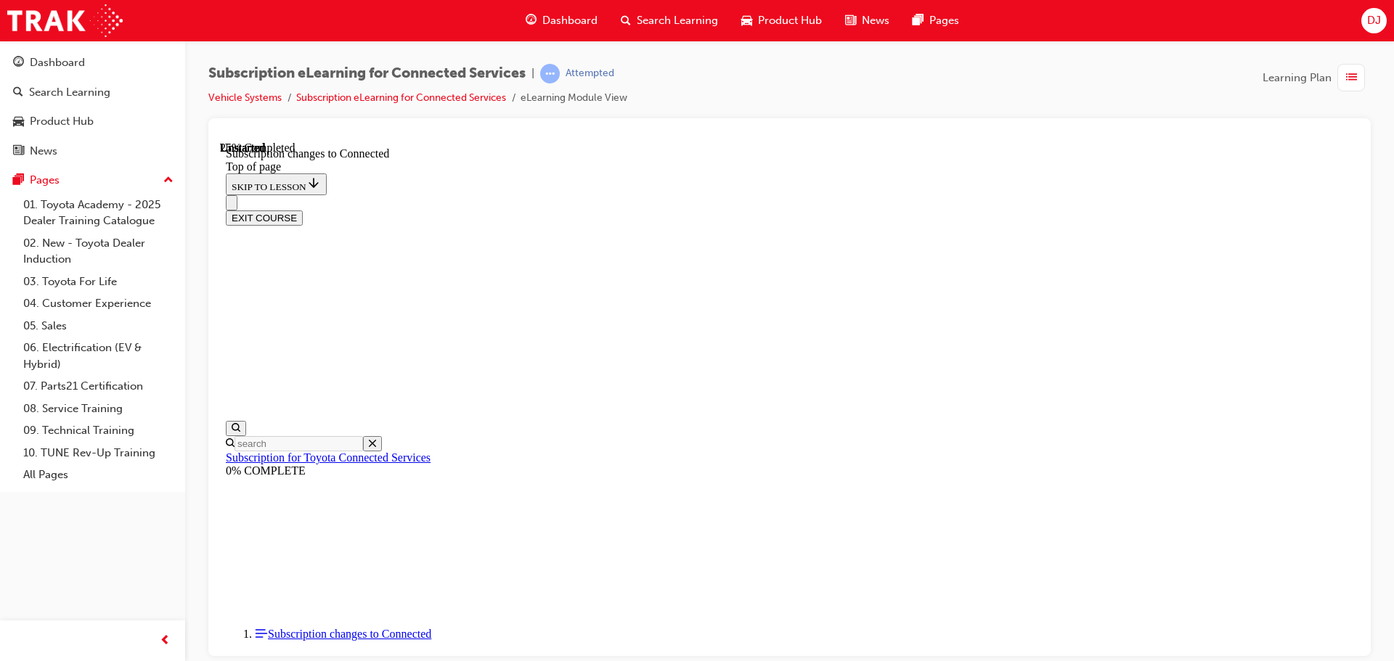
scroll to position [793, 0]
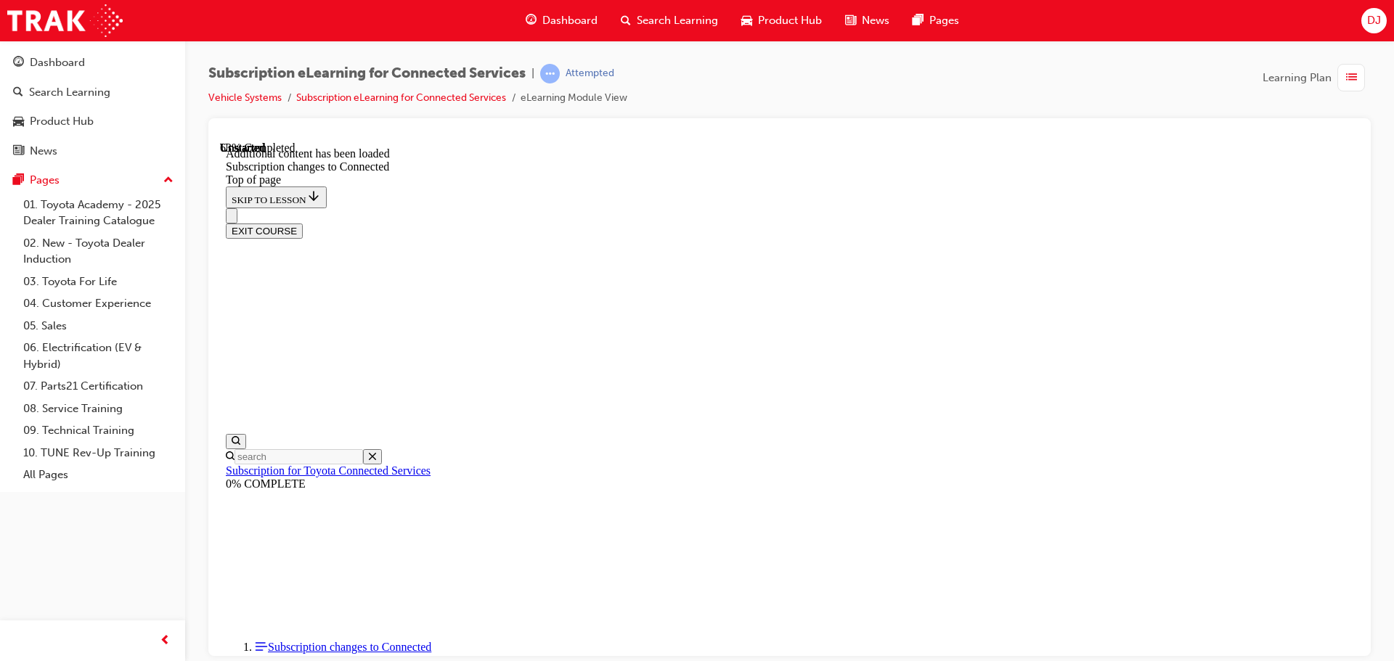
scroll to position [107, 0]
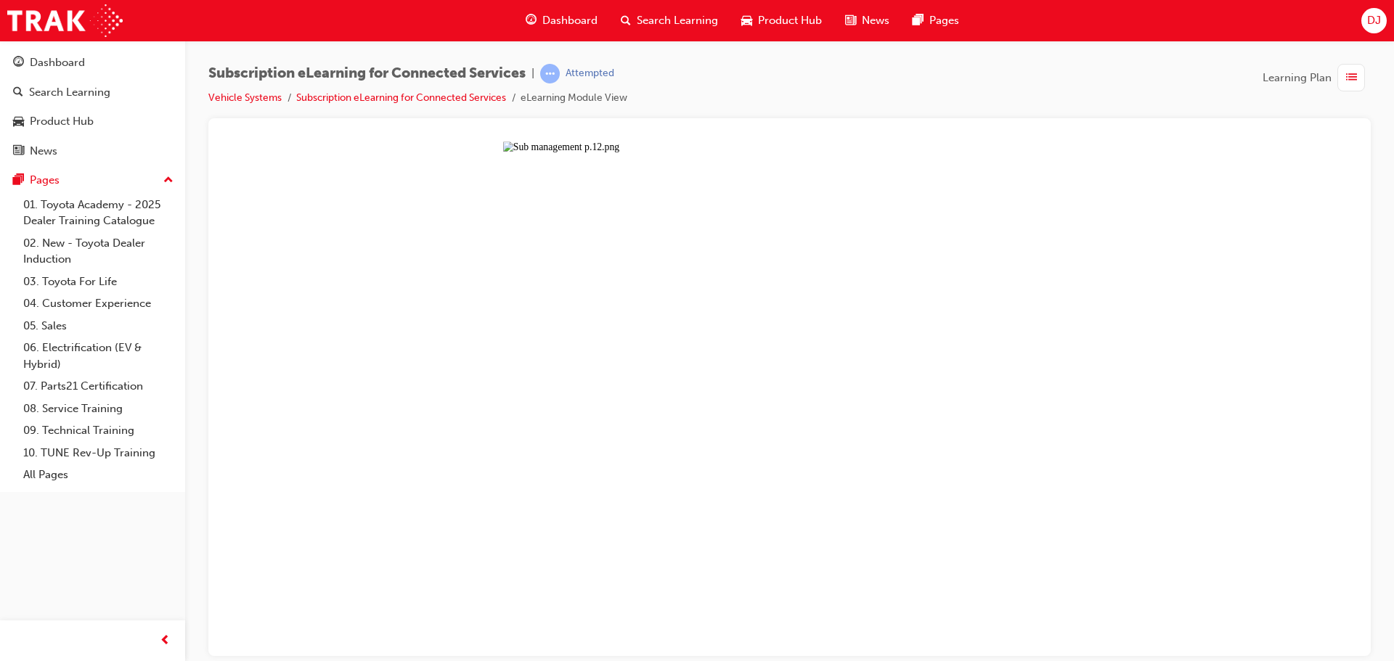
click at [812, 319] on button "Unzoom image" at bounding box center [789, 398] width 1139 height 515
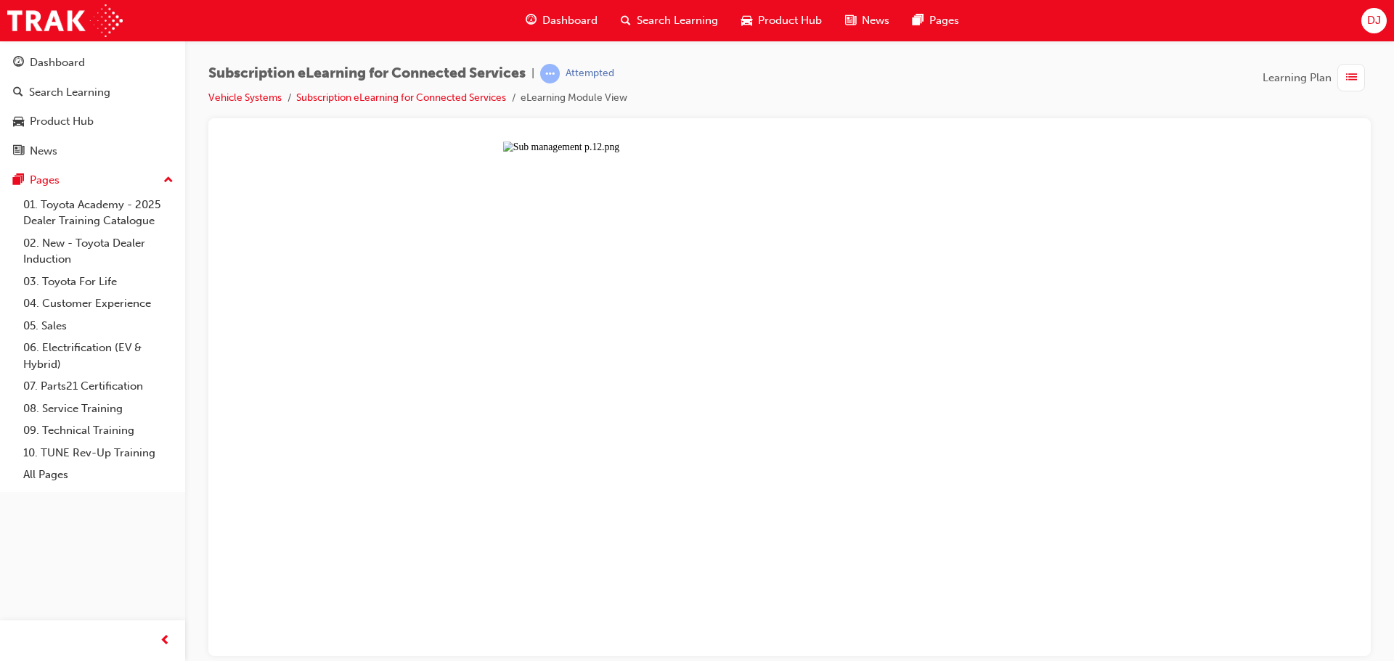
click at [812, 317] on button "Unzoom image" at bounding box center [789, 398] width 1139 height 515
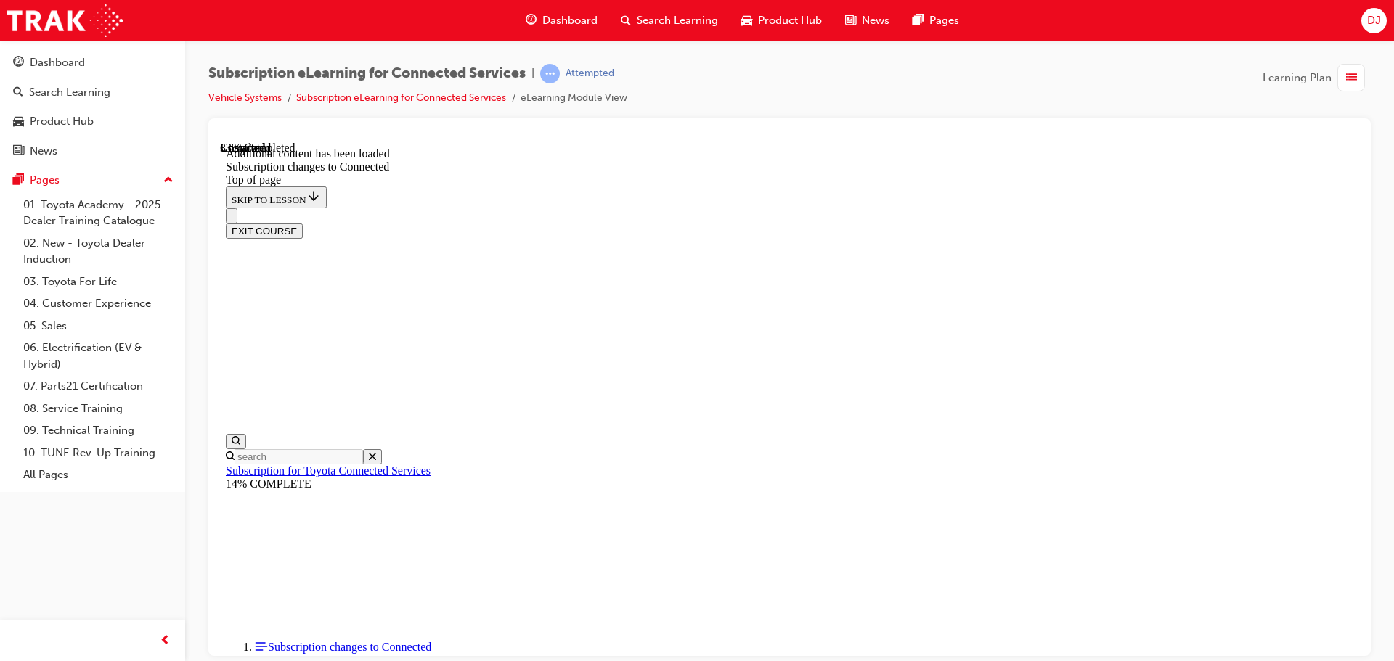
scroll to position [2180, 0]
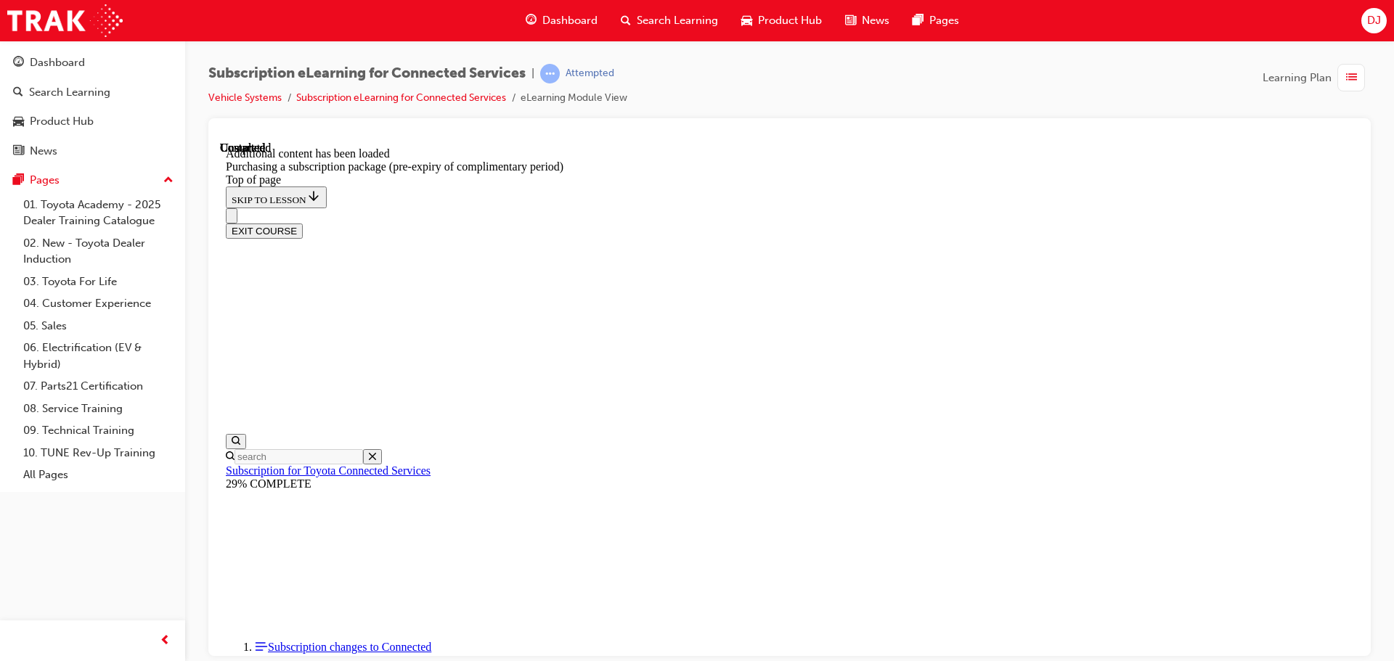
scroll to position [1455, 0]
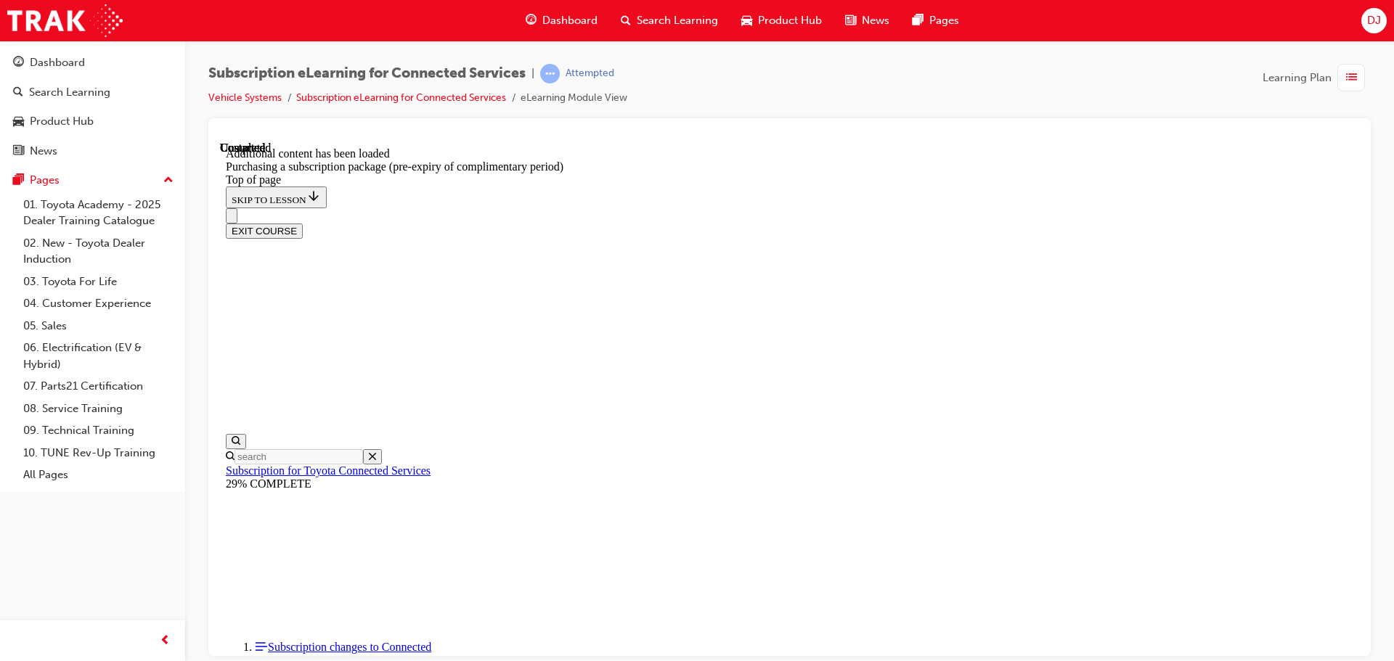
scroll to position [1644, 0]
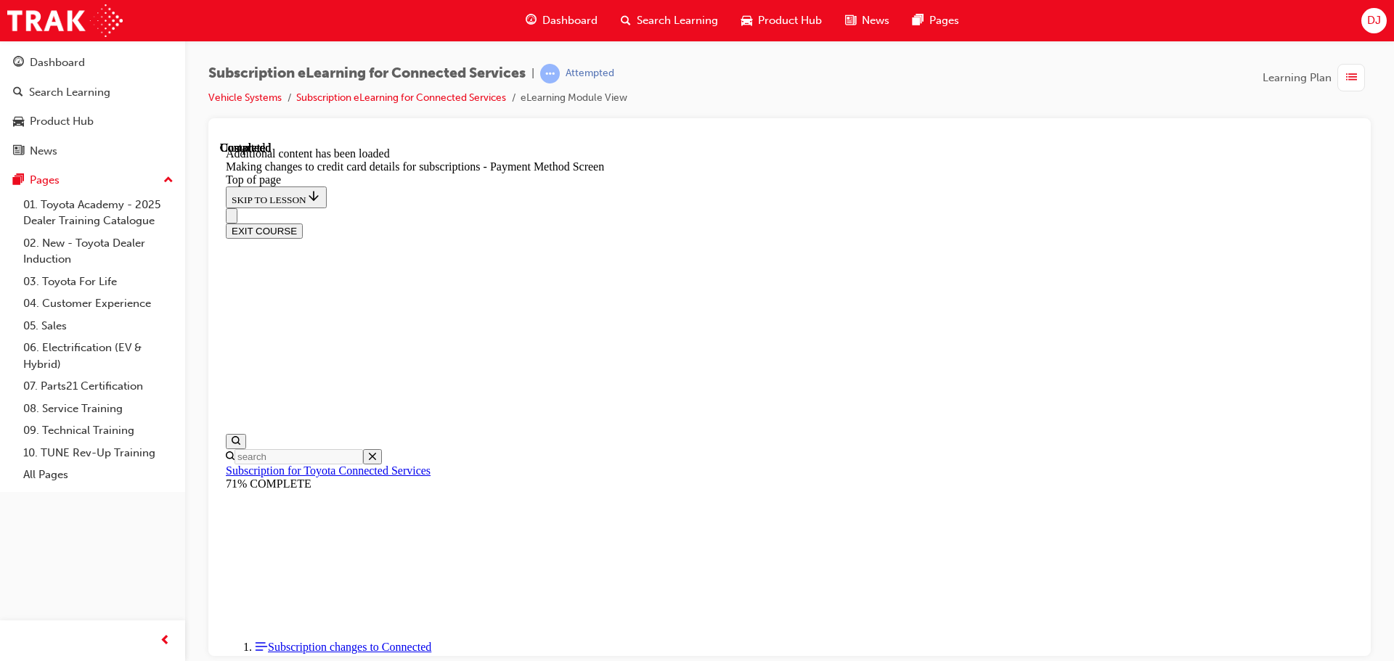
scroll to position [1279, 0]
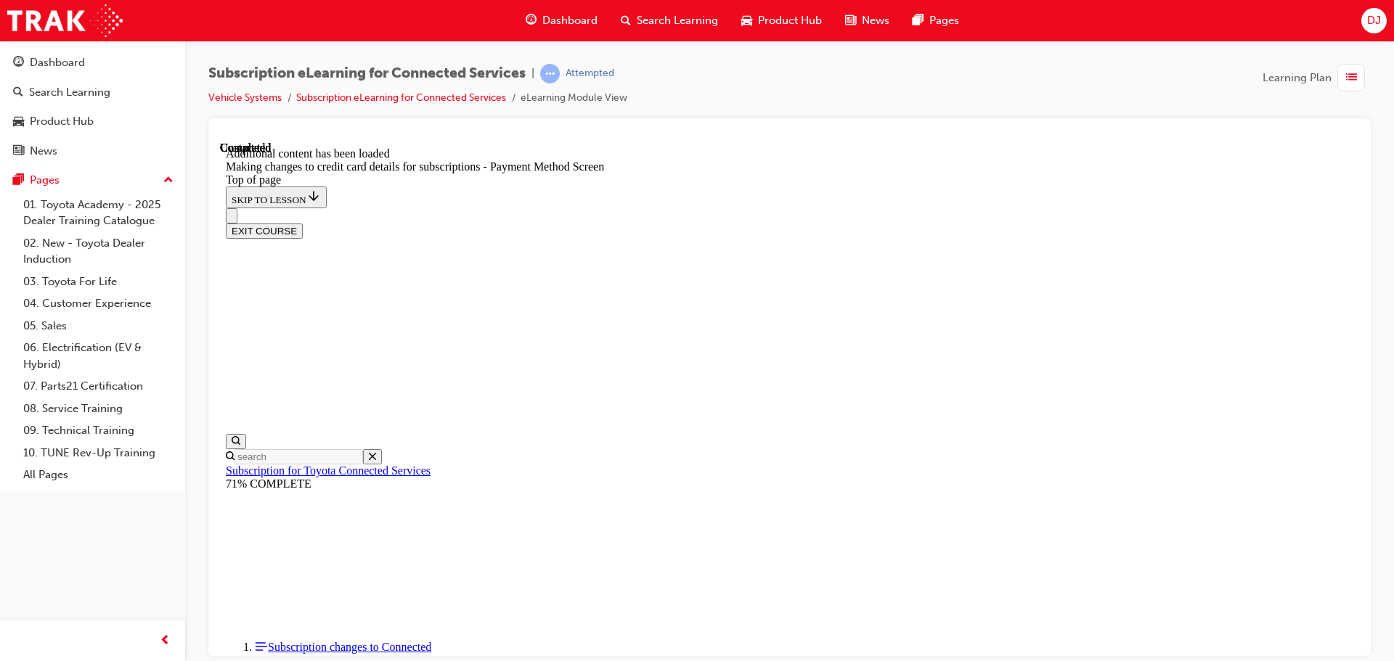
scroll to position [1427, 0]
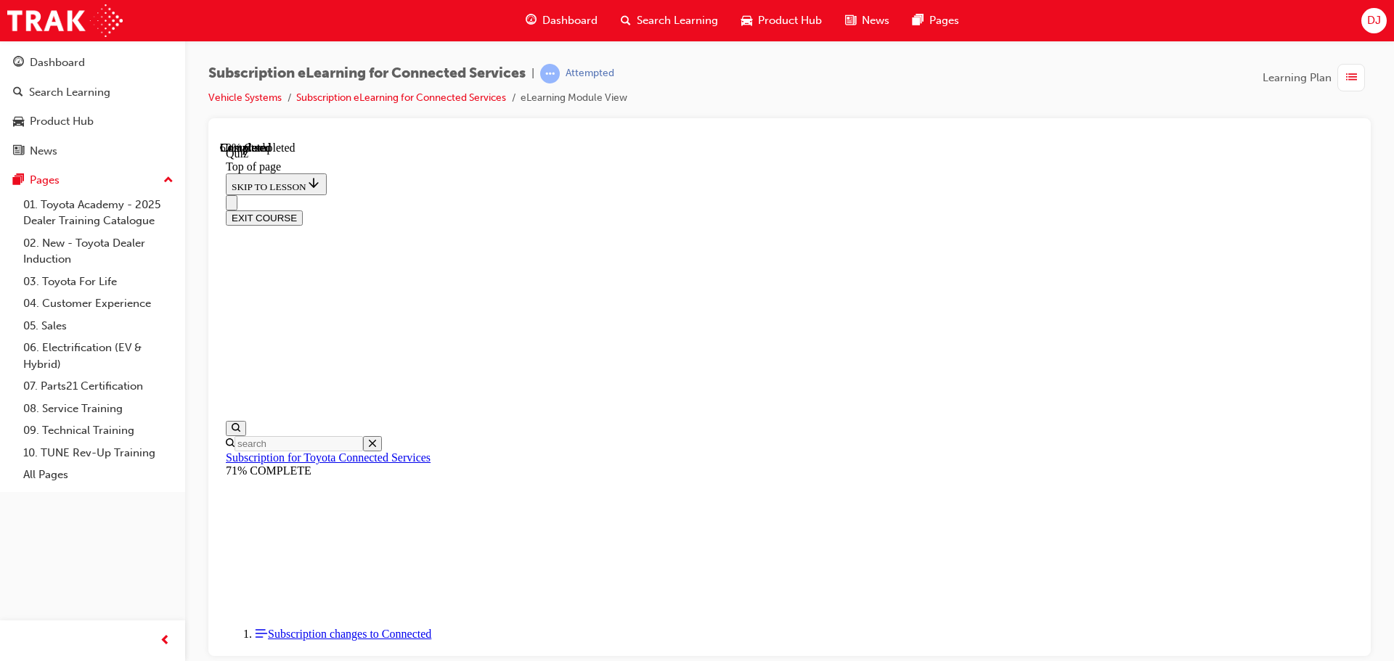
scroll to position [117, 0]
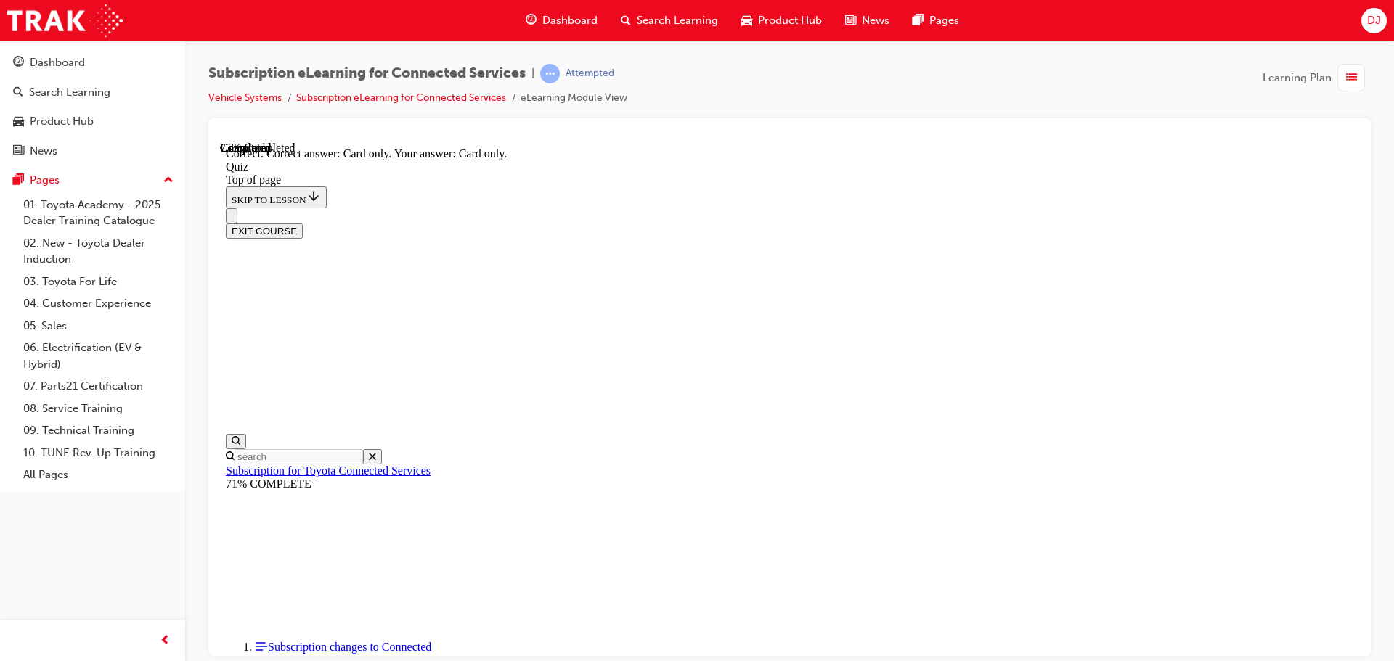
scroll to position [192, 0]
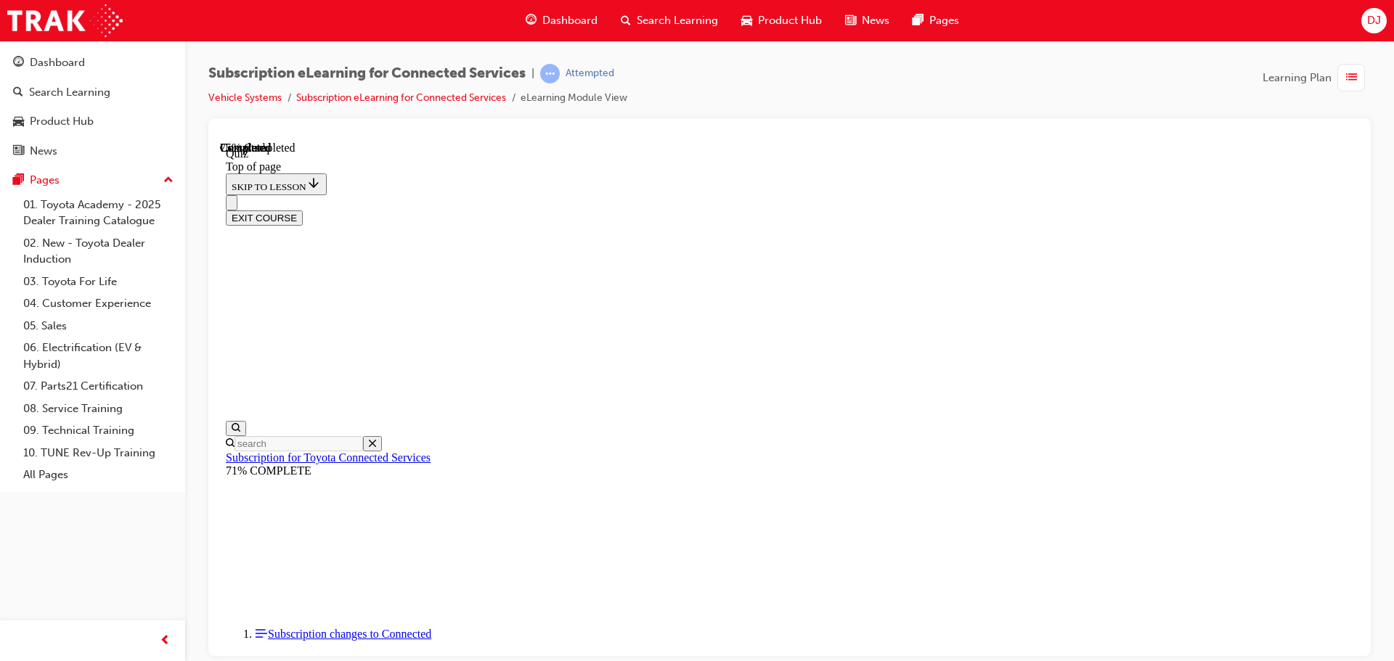
scroll to position [147, 0]
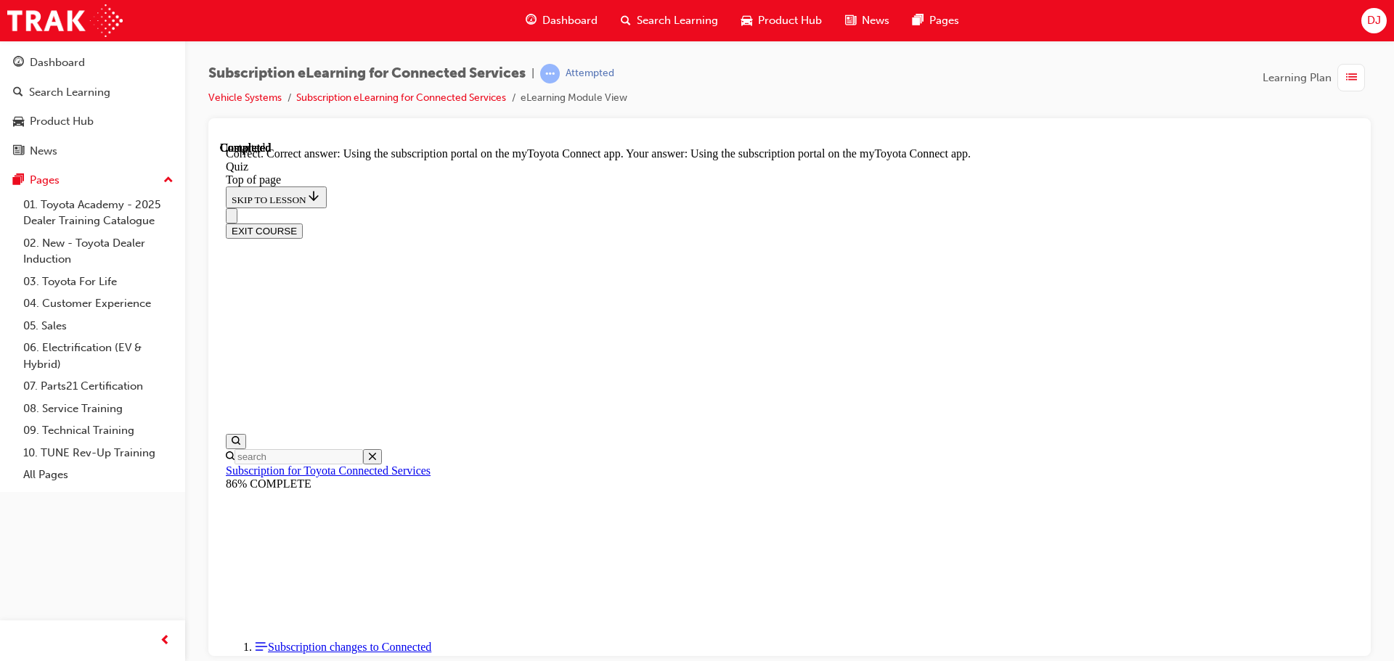
scroll to position [192, 0]
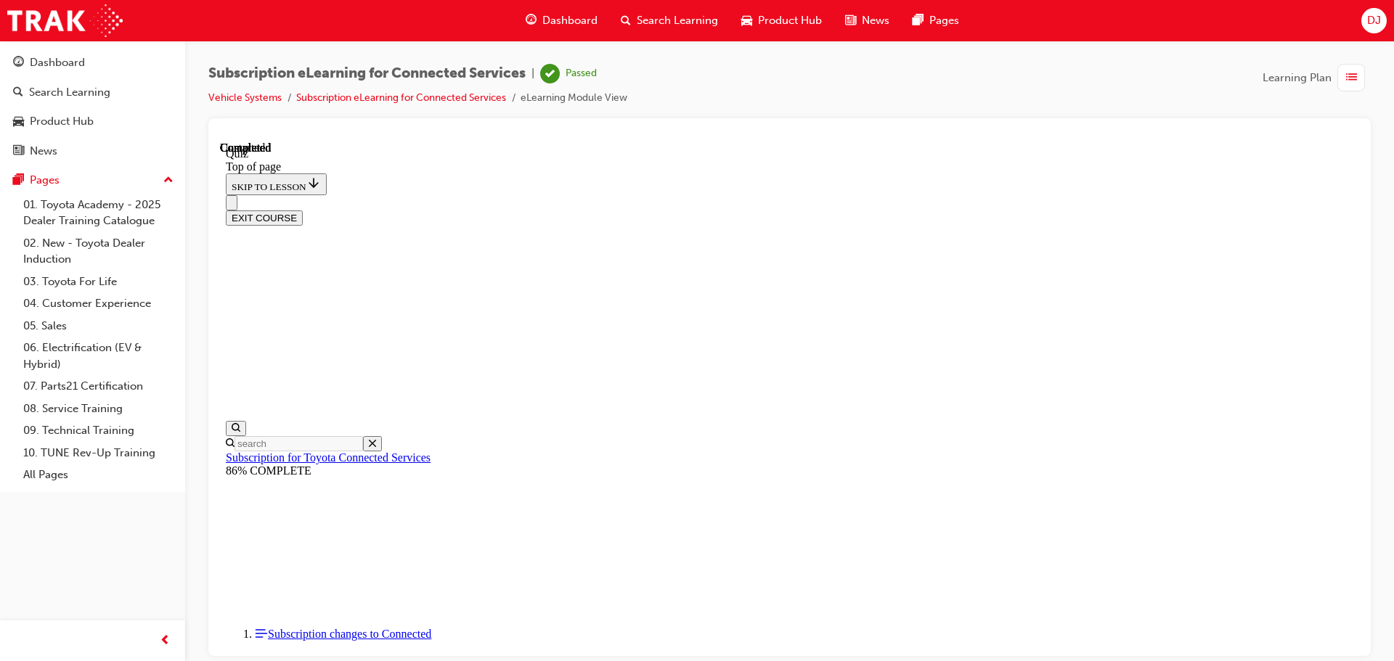
scroll to position [274, 0]
click at [303, 210] on button "EXIT COURSE" at bounding box center [264, 217] width 77 height 15
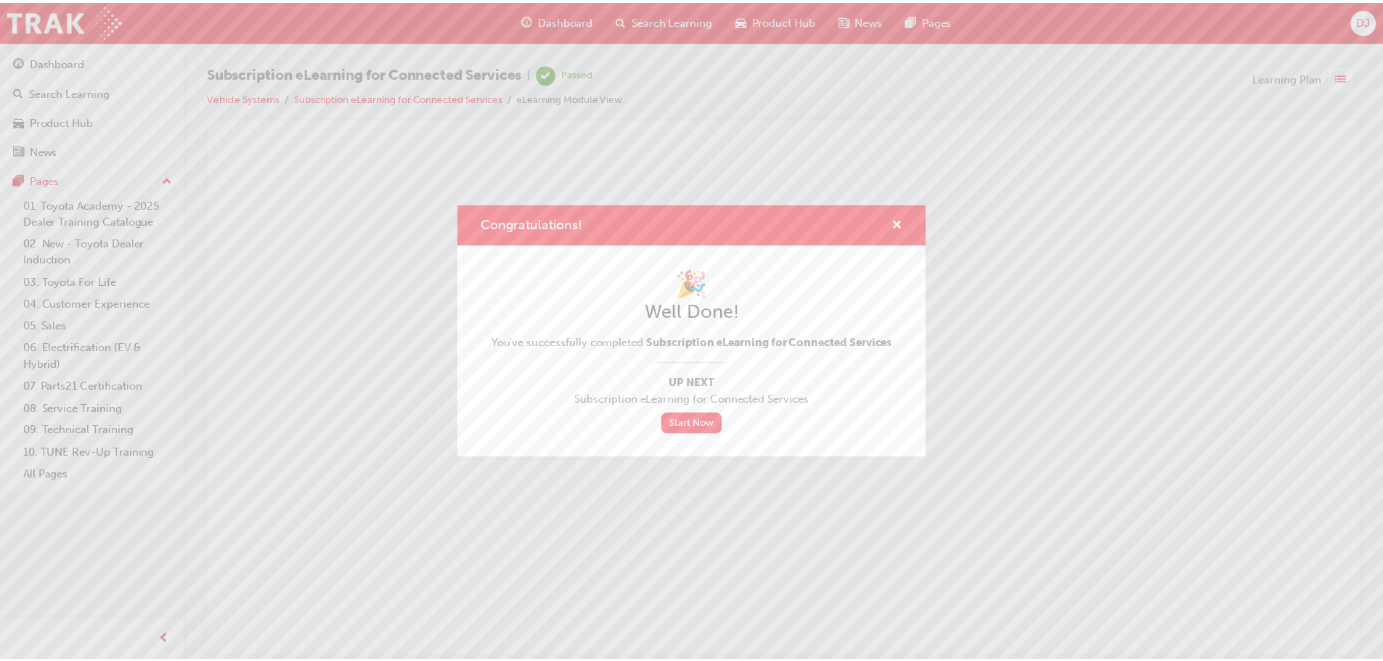
scroll to position [0, 0]
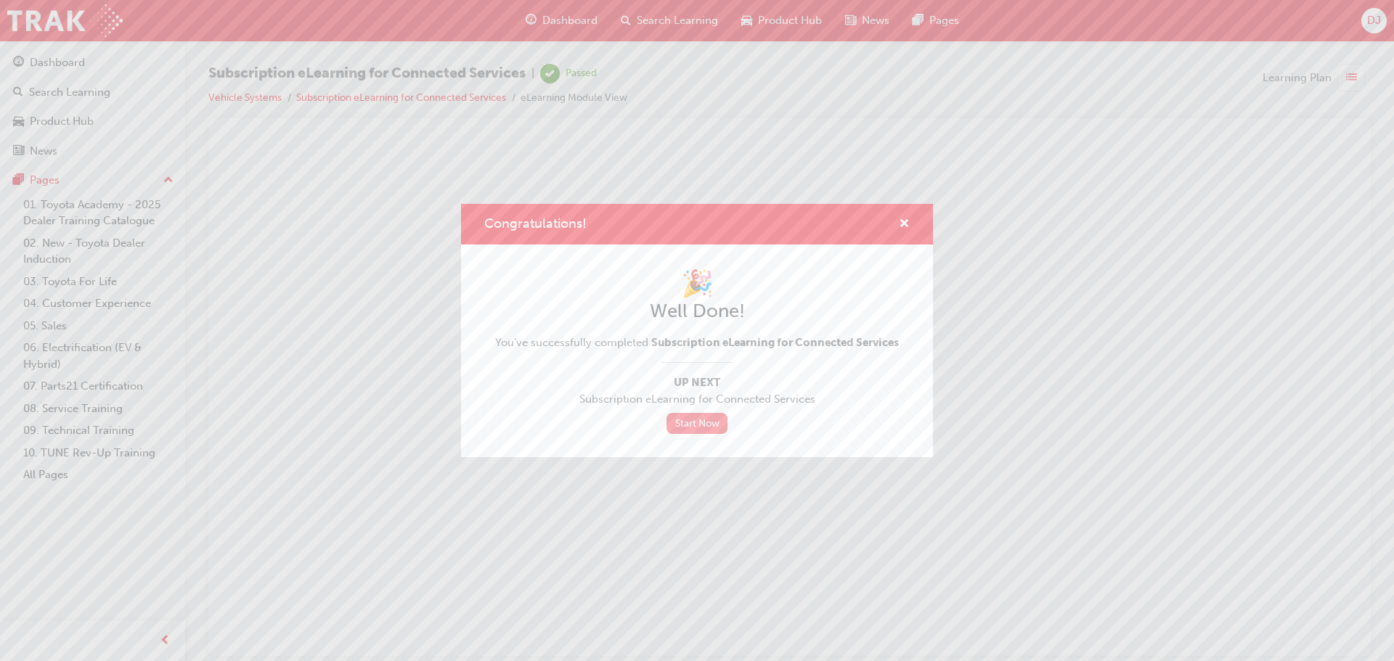
click at [708, 423] on link "Start Now" at bounding box center [696, 423] width 61 height 21
click at [85, 61] on div "Congratulations! 🎉 Well Done! You've successfully completed Subscription eLearn…" at bounding box center [697, 330] width 1394 height 661
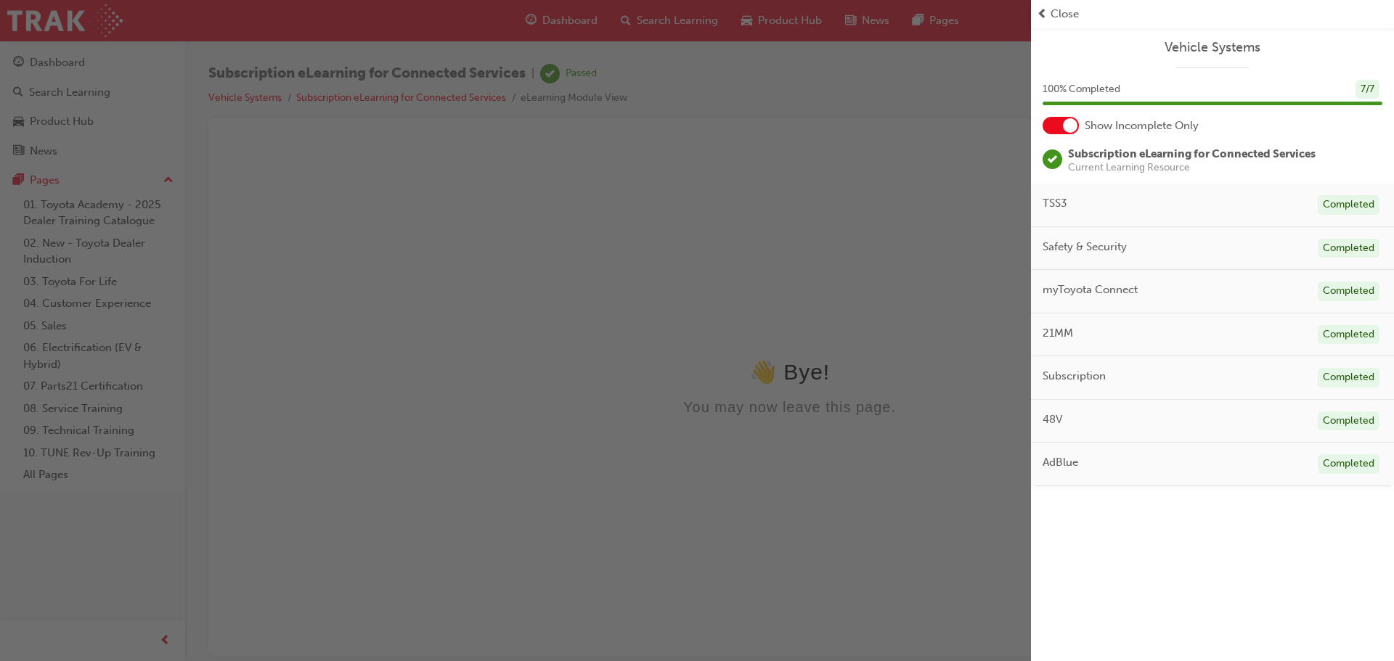
click at [482, 268] on div "button" at bounding box center [515, 330] width 1031 height 661
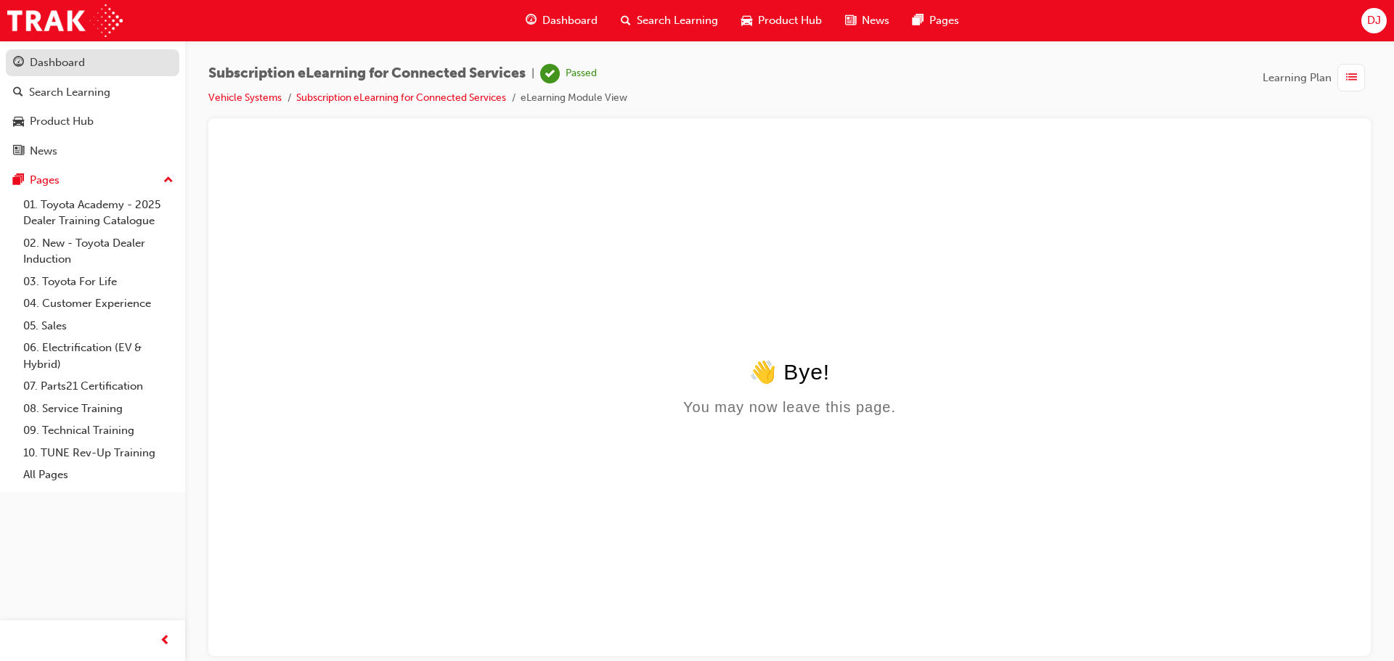
click at [70, 50] on link "Dashboard" at bounding box center [93, 62] width 174 height 27
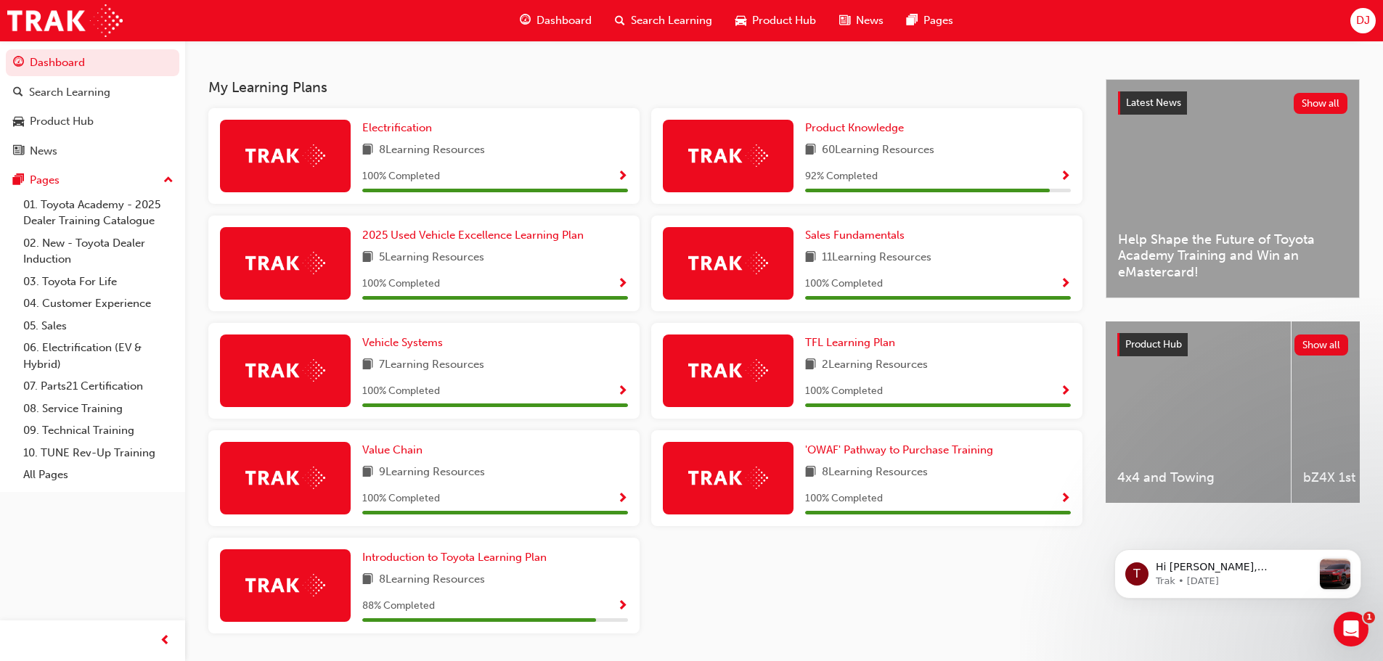
scroll to position [340, 0]
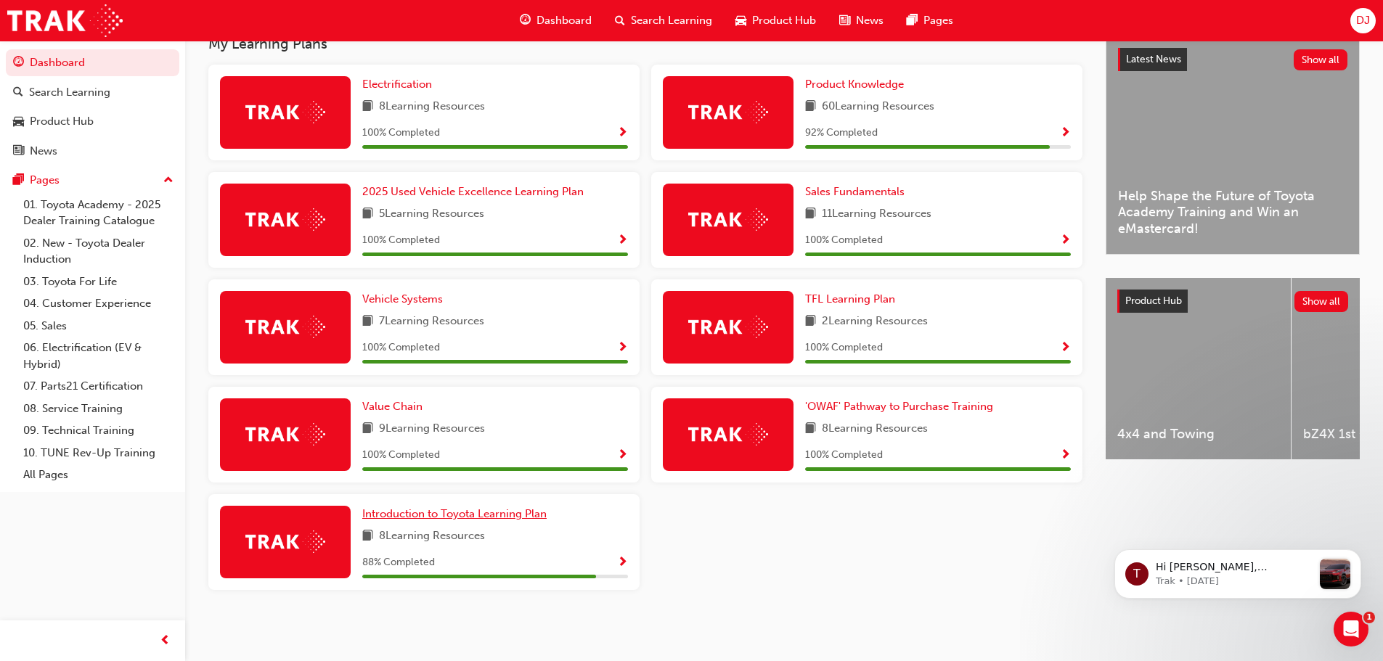
click at [526, 513] on span "Introduction to Toyota Learning Plan" at bounding box center [454, 513] width 184 height 13
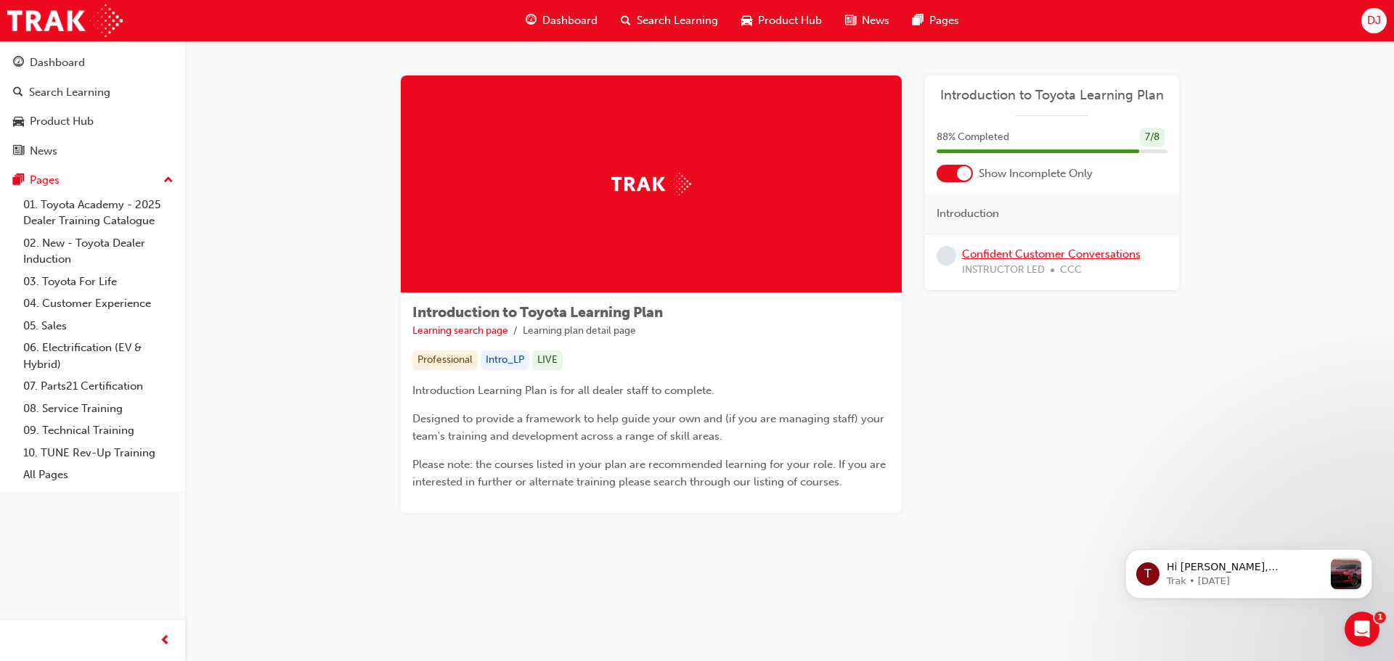
click at [1022, 255] on link "Confident Customer Conversations" at bounding box center [1051, 254] width 179 height 13
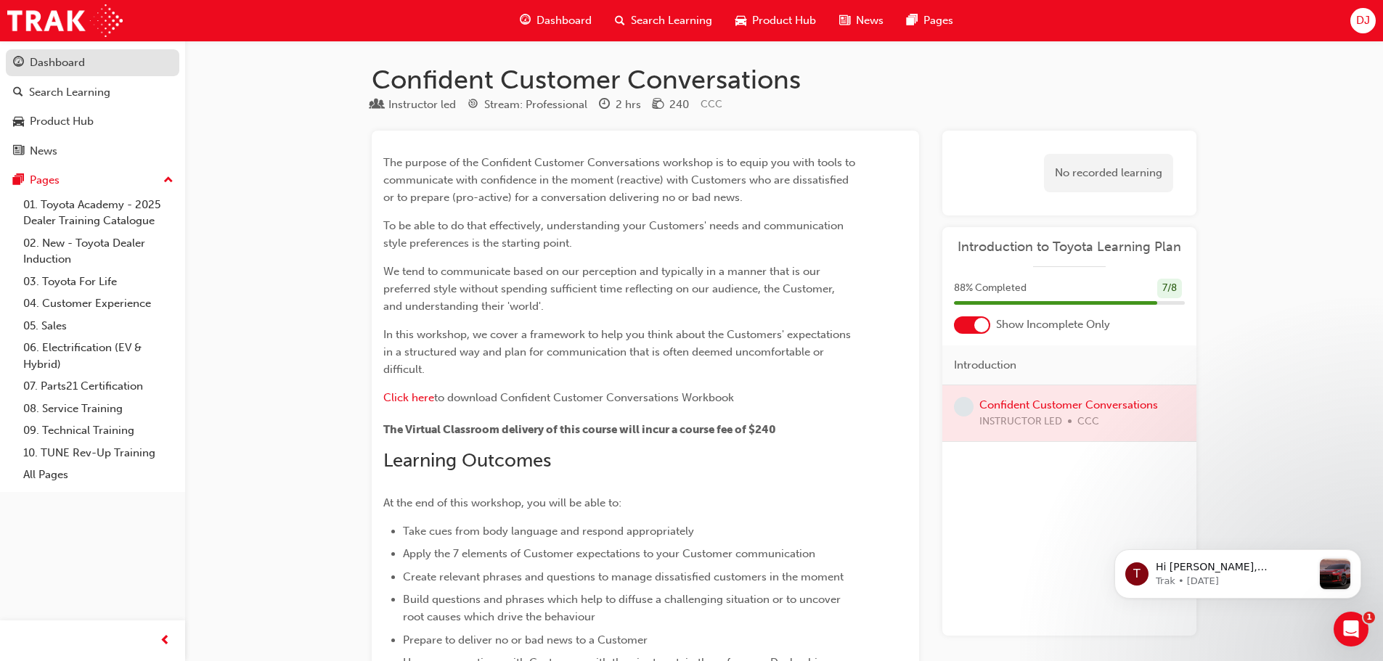
click at [57, 73] on link "Dashboard" at bounding box center [93, 62] width 174 height 27
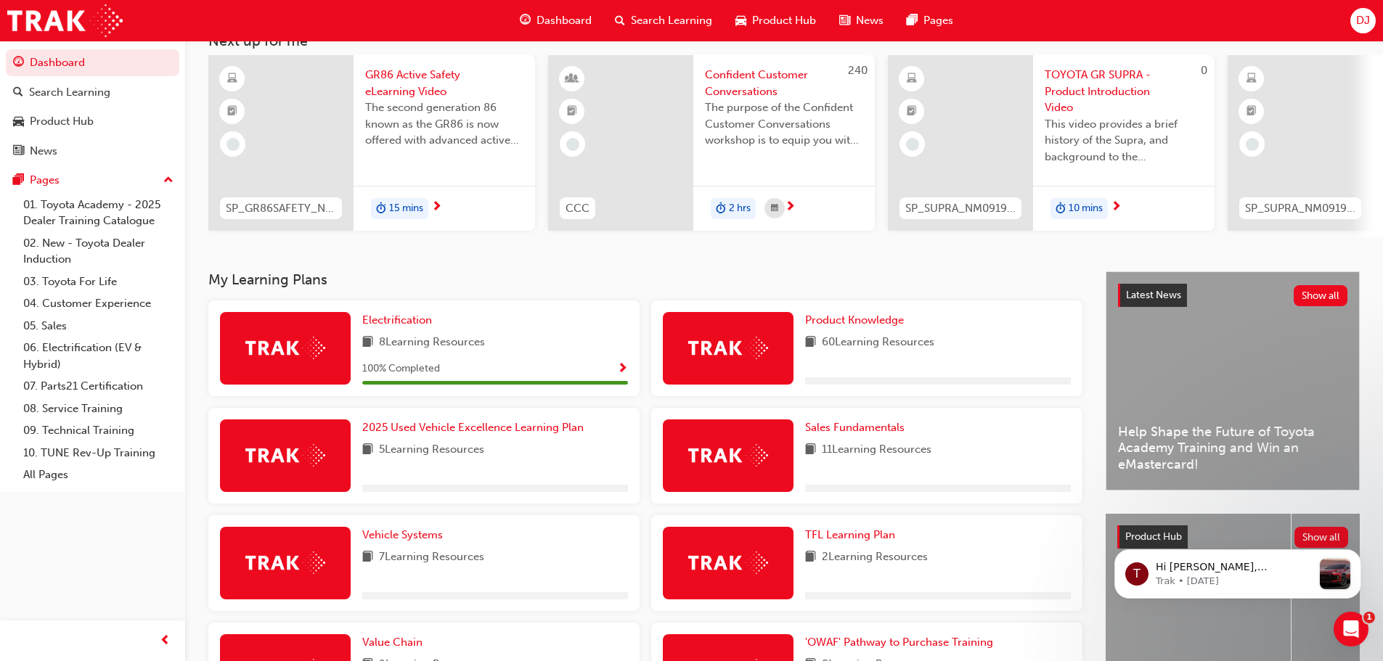
scroll to position [73, 0]
